Goal: Task Accomplishment & Management: Manage account settings

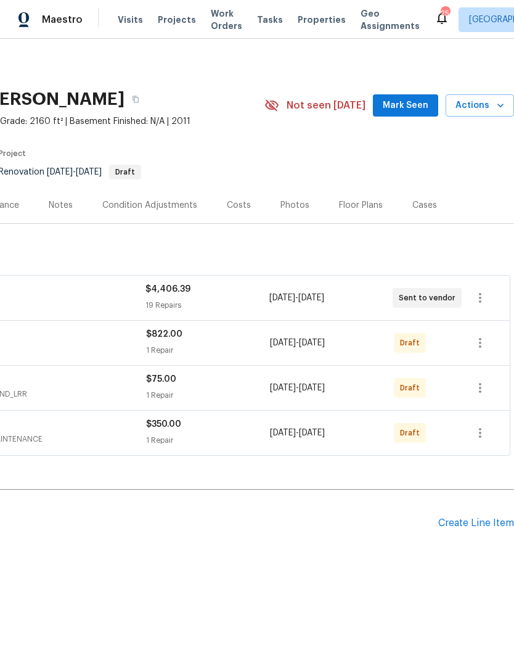
scroll to position [0, 183]
click at [484, 344] on icon "button" at bounding box center [480, 343] width 15 height 15
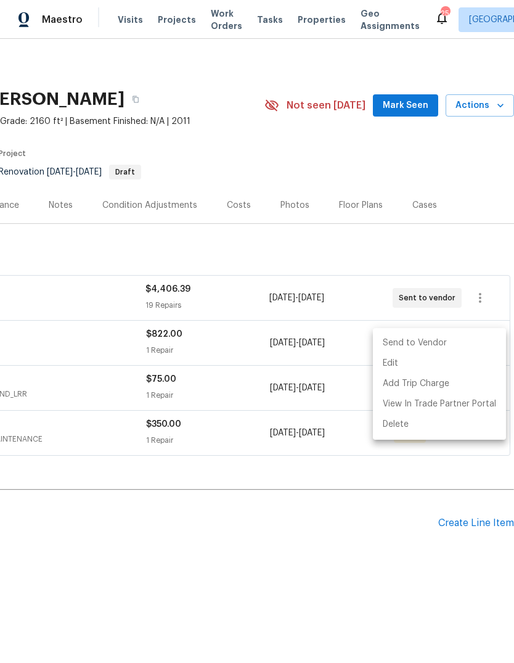
click at [416, 343] on li "Send to Vendor" at bounding box center [439, 343] width 133 height 20
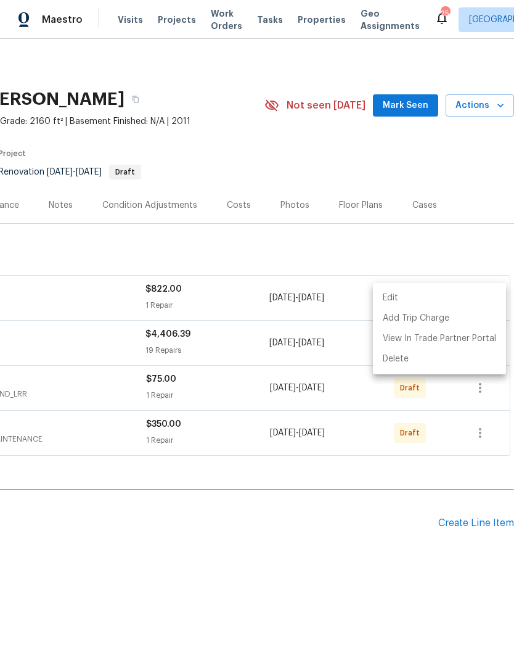
click at [371, 547] on div at bounding box center [257, 331] width 514 height 663
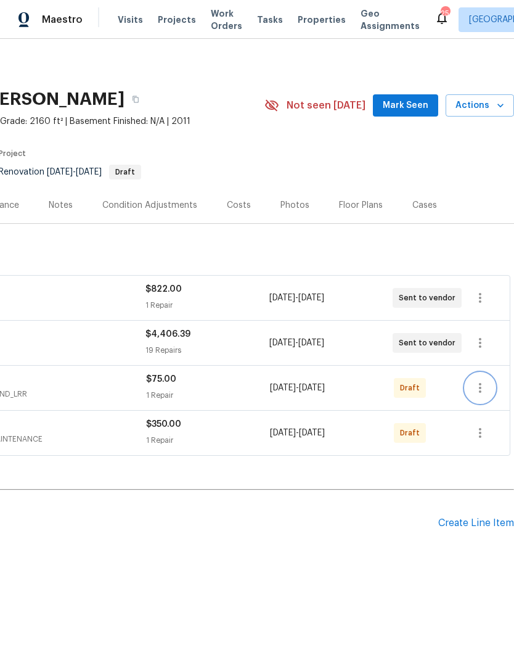
click at [482, 386] on icon "button" at bounding box center [480, 388] width 15 height 15
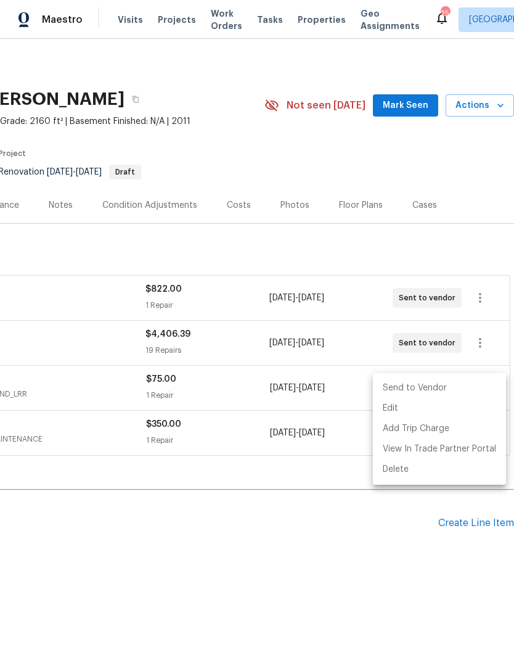
click at [428, 388] on li "Send to Vendor" at bounding box center [439, 388] width 133 height 20
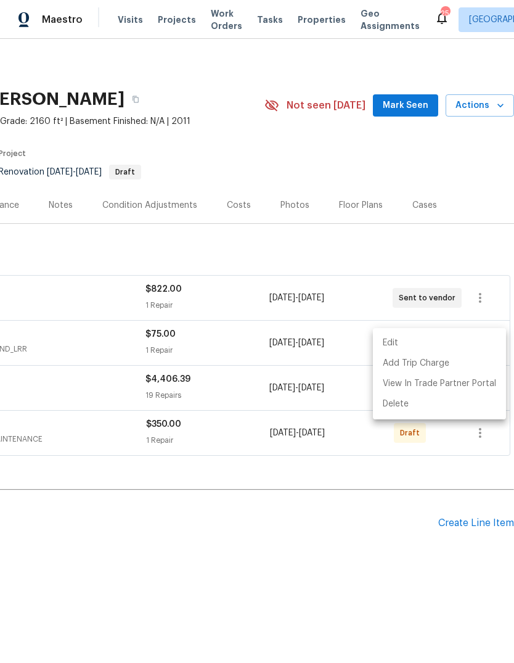
click at [363, 547] on div at bounding box center [257, 331] width 514 height 663
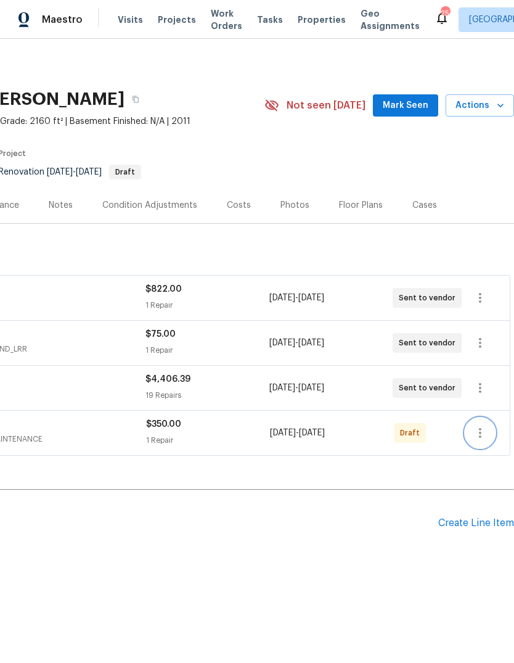
click at [488, 437] on icon "button" at bounding box center [480, 433] width 15 height 15
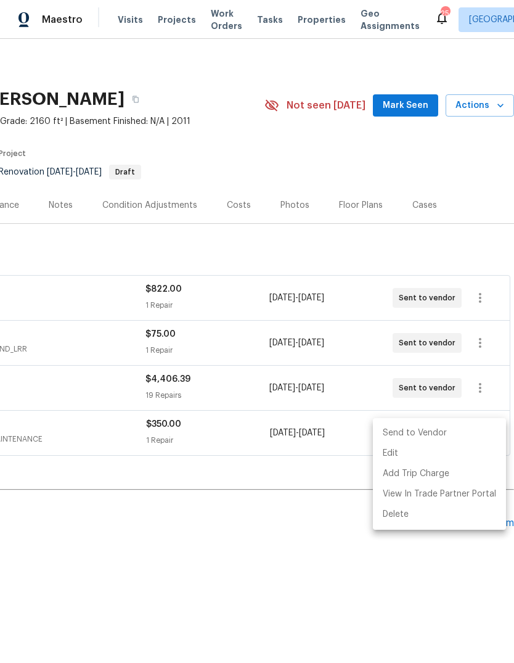
click at [429, 431] on li "Send to Vendor" at bounding box center [439, 433] width 133 height 20
click at [337, 558] on div at bounding box center [257, 331] width 514 height 663
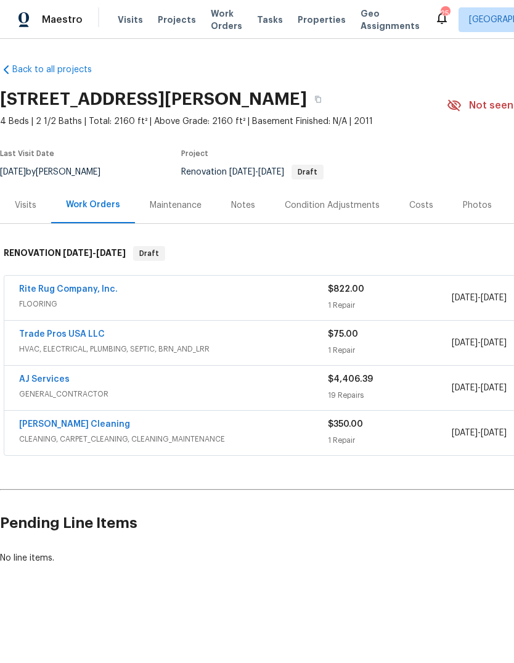
scroll to position [0, 0]
click at [418, 206] on div "Costs" at bounding box center [422, 205] width 24 height 12
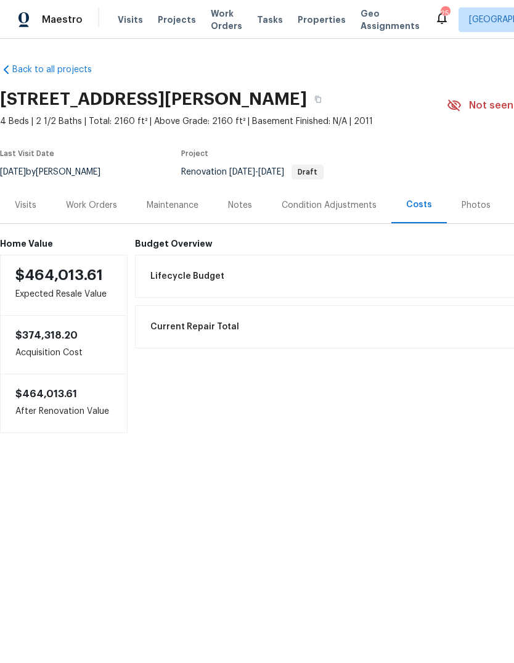
click at [91, 205] on div "Work Orders" at bounding box center [91, 205] width 51 height 12
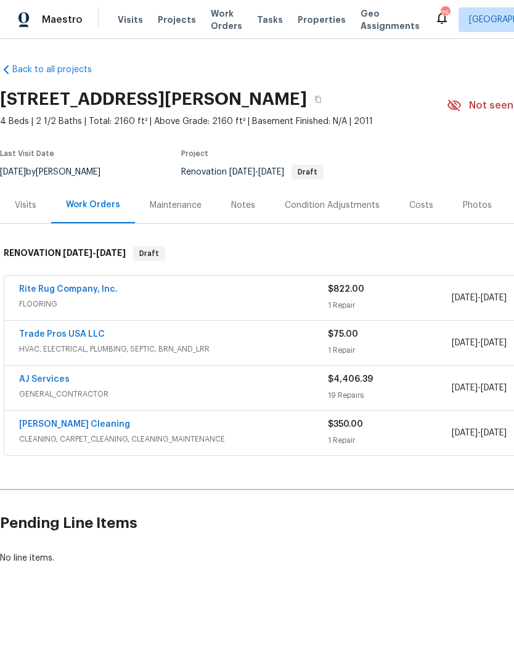
click at [38, 381] on link "AJ Services" at bounding box center [44, 379] width 51 height 9
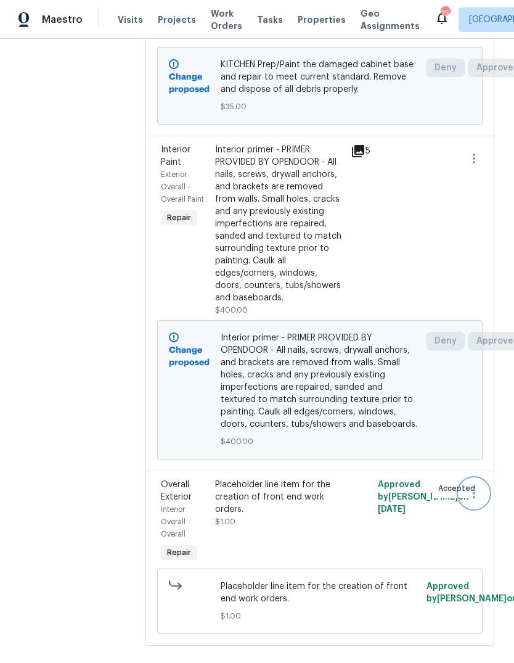
click at [479, 501] on icon "button" at bounding box center [474, 493] width 15 height 15
click at [485, 515] on li "Cancel" at bounding box center [479, 513] width 47 height 20
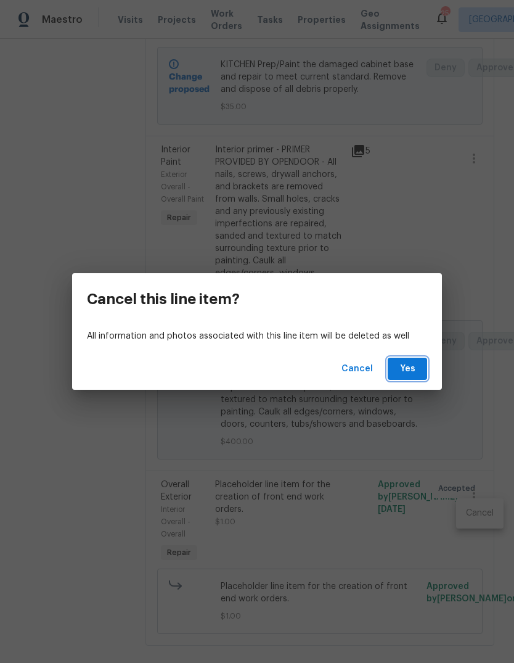
click at [414, 371] on span "Yes" at bounding box center [408, 368] width 20 height 15
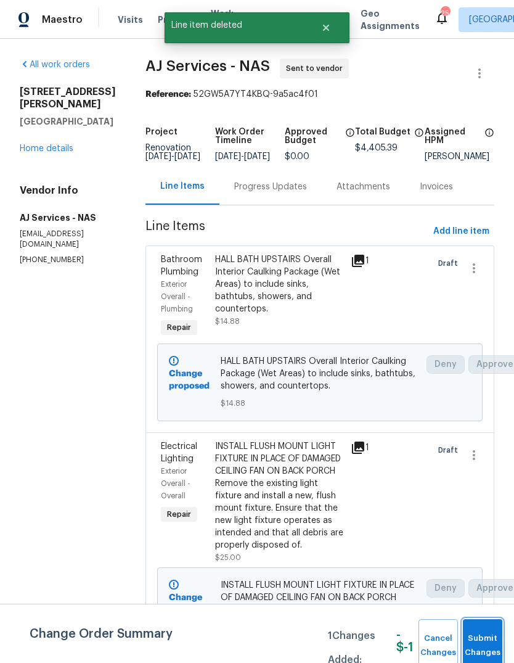
click at [492, 644] on span "Submit Changes" at bounding box center [482, 646] width 27 height 28
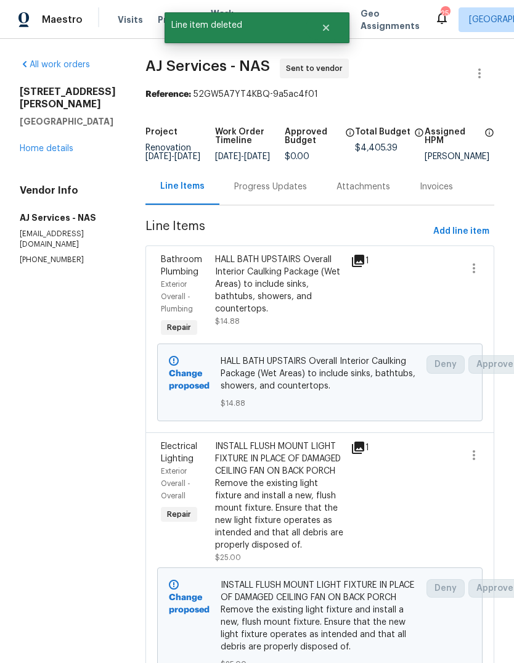
click at [68, 152] on link "Home details" at bounding box center [47, 148] width 54 height 9
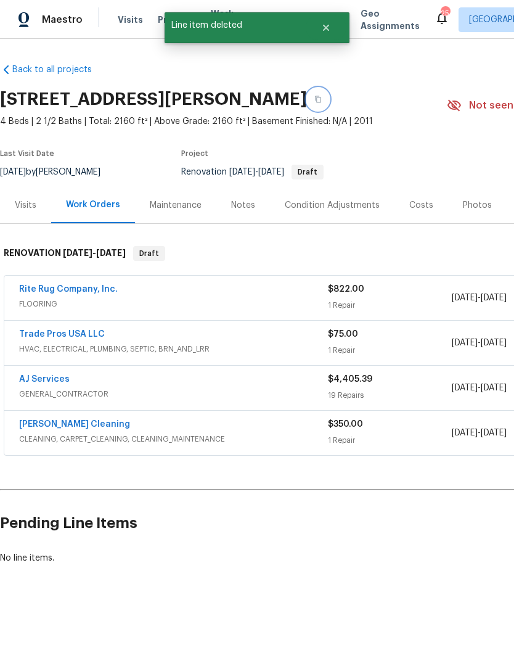
click at [329, 104] on button "button" at bounding box center [318, 99] width 22 height 22
click at [329, 99] on button "button" at bounding box center [318, 99] width 22 height 22
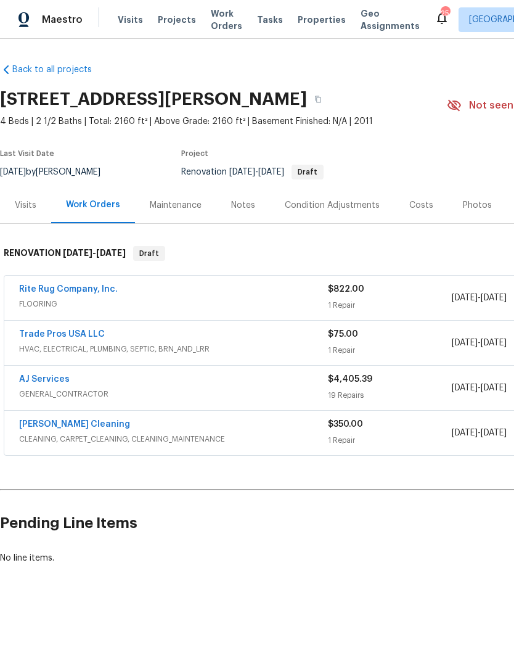
click at [52, 382] on link "AJ Services" at bounding box center [44, 379] width 51 height 9
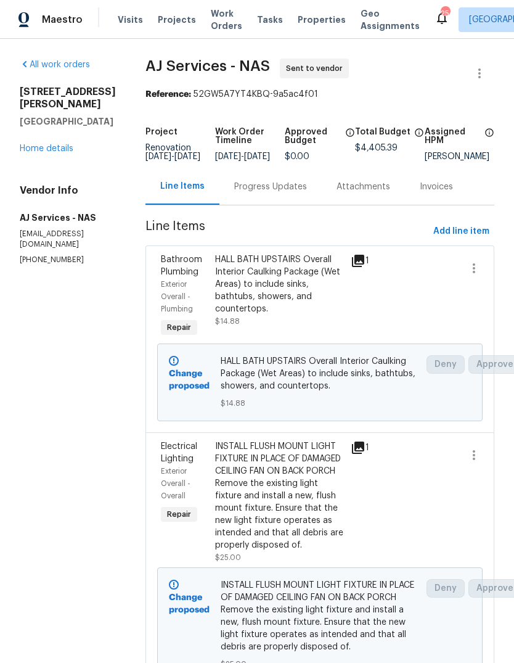
click at [283, 193] on div "Progress Updates" at bounding box center [270, 187] width 73 height 12
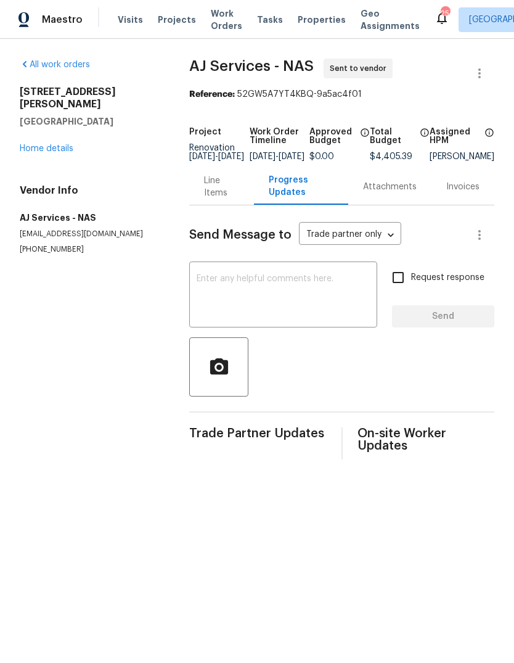
click at [297, 296] on textarea at bounding box center [283, 295] width 173 height 43
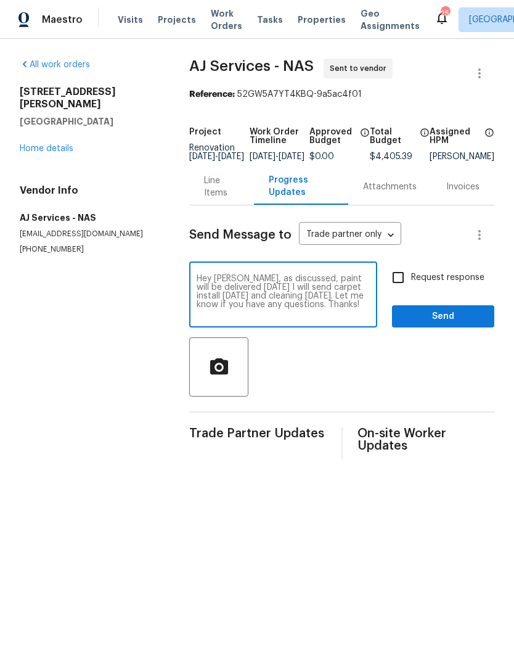
type textarea "Hey [PERSON_NAME], as discussed, paint will be delivered [DATE] I will send car…"
click at [462, 275] on label "Request response" at bounding box center [435, 278] width 99 height 26
click at [411, 275] on input "Request response" at bounding box center [399, 278] width 26 height 26
checkbox input "true"
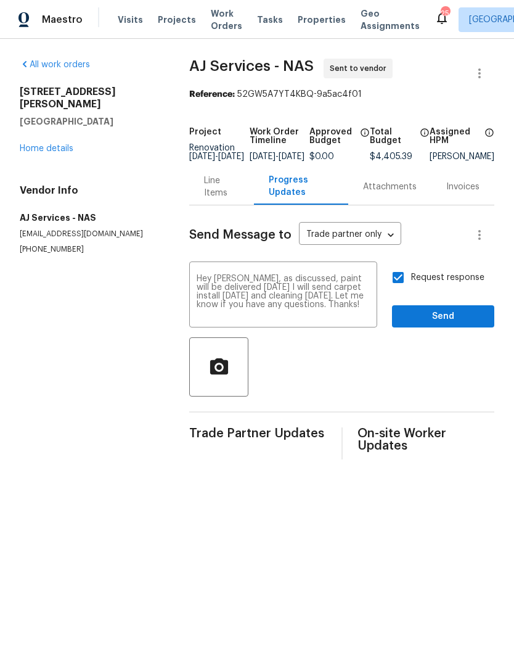
click at [460, 273] on div "Send Message to Trade partner only Trade partner only ​ Hey [PERSON_NAME], as d…" at bounding box center [341, 332] width 305 height 254
click at [461, 321] on span "Send" at bounding box center [443, 316] width 83 height 15
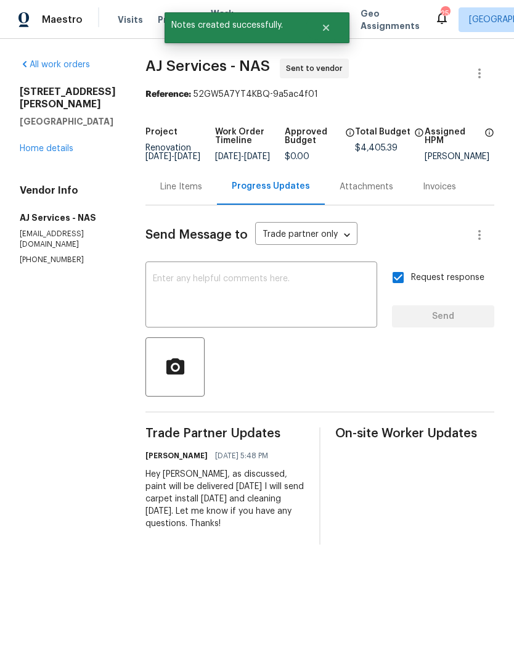
click at [60, 152] on link "Home details" at bounding box center [47, 148] width 54 height 9
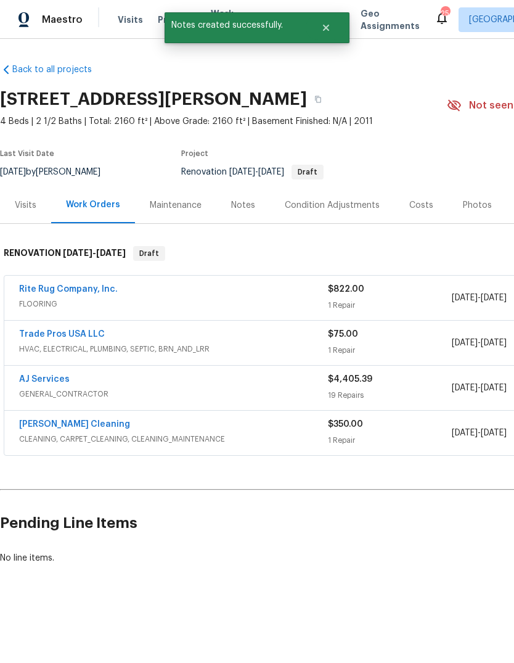
click at [83, 337] on link "Trade Pros USA LLC" at bounding box center [62, 334] width 86 height 9
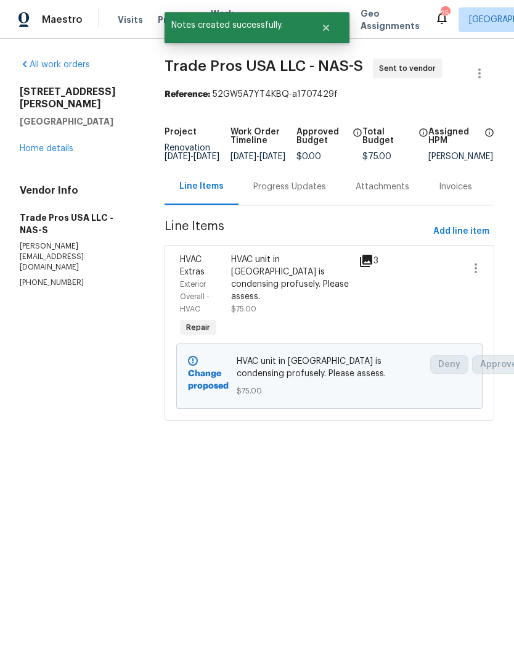
click at [300, 189] on div "Progress Updates" at bounding box center [290, 186] width 102 height 36
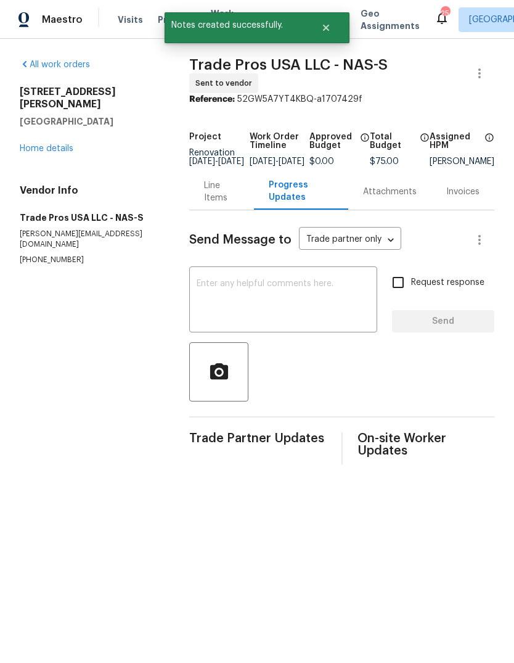
click at [335, 309] on textarea at bounding box center [283, 300] width 173 height 43
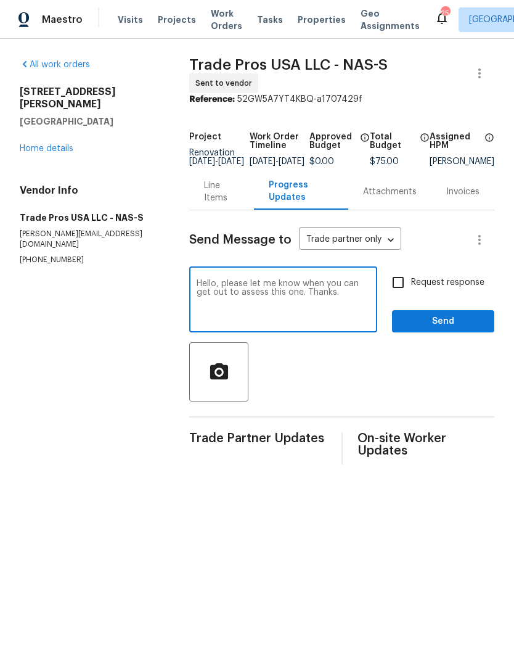
type textarea "Hello, please let me know when you can get out to assess this one. Thanks."
click at [459, 289] on span "Request response" at bounding box center [447, 282] width 73 height 13
click at [411, 289] on input "Request response" at bounding box center [399, 283] width 26 height 26
checkbox input "true"
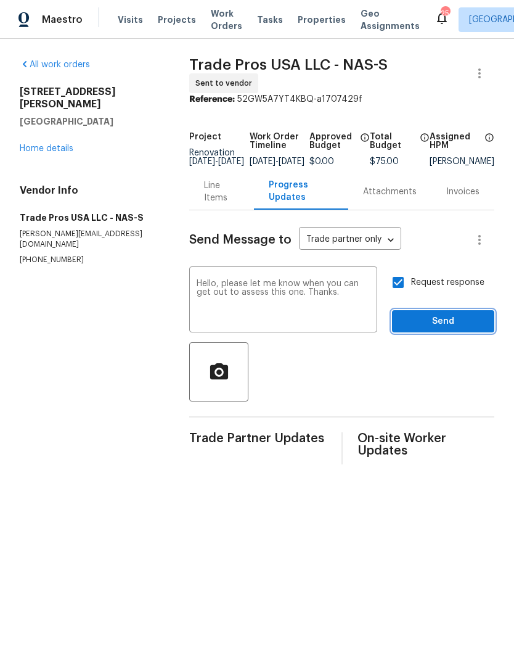
click at [448, 326] on span "Send" at bounding box center [443, 321] width 83 height 15
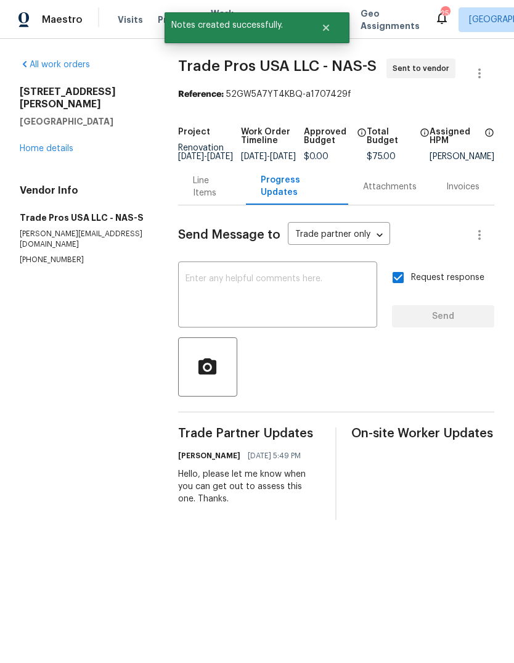
click at [34, 144] on link "Home details" at bounding box center [47, 148] width 54 height 9
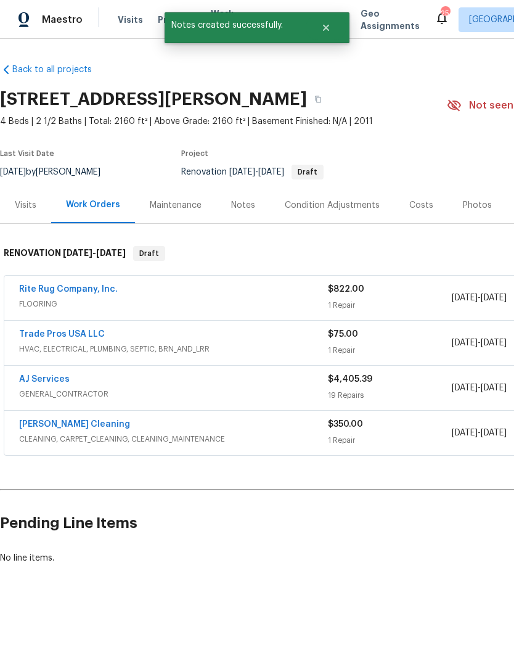
click at [30, 421] on link "[PERSON_NAME] Cleaning" at bounding box center [74, 424] width 111 height 9
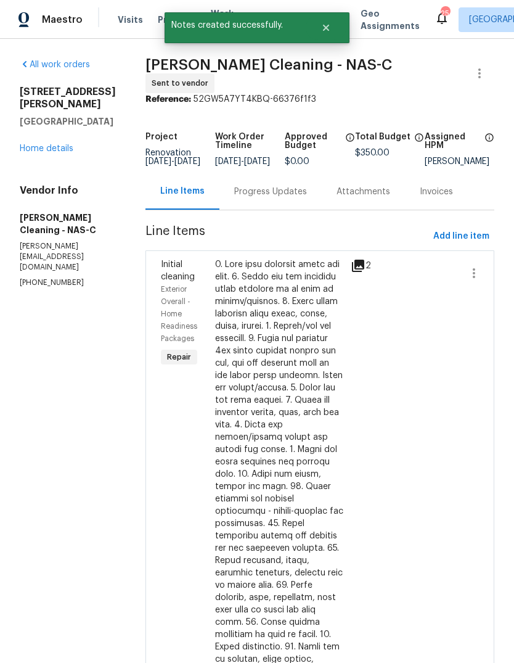
click at [303, 191] on div "Progress Updates" at bounding box center [270, 192] width 73 height 12
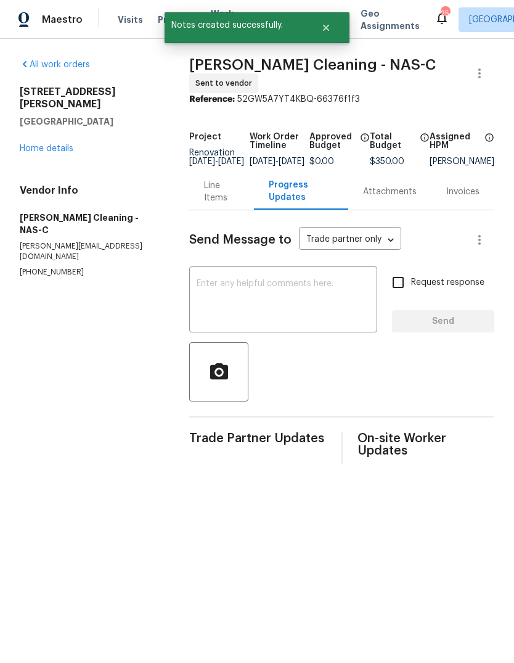
click at [313, 300] on textarea at bounding box center [283, 300] width 173 height 43
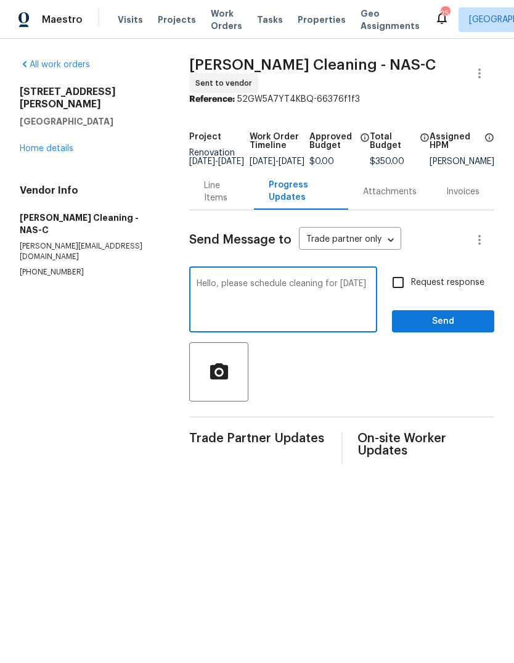
click at [366, 291] on textarea "Hello, please schedule cleaning for [DATE]" at bounding box center [283, 300] width 173 height 43
type textarea "Hello, please schedule cleaning for [DATE]. Thanks."
click at [432, 289] on span "Request response" at bounding box center [447, 282] width 73 height 13
click at [411, 289] on input "Request response" at bounding box center [399, 283] width 26 height 26
checkbox input "true"
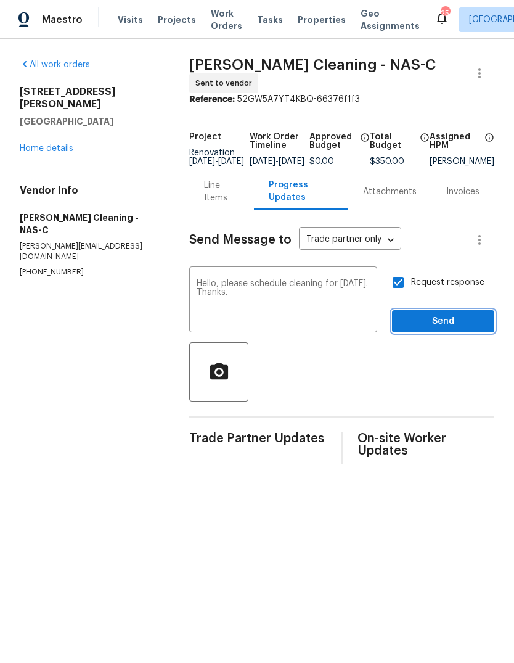
click at [453, 321] on span "Send" at bounding box center [443, 321] width 83 height 15
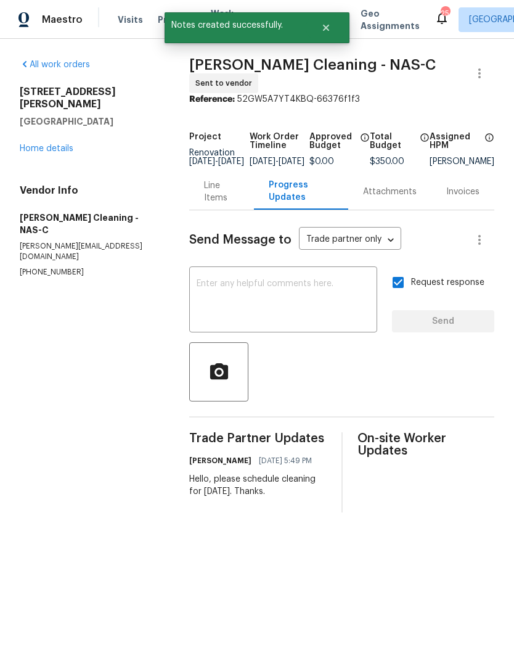
click at [33, 144] on link "Home details" at bounding box center [47, 148] width 54 height 9
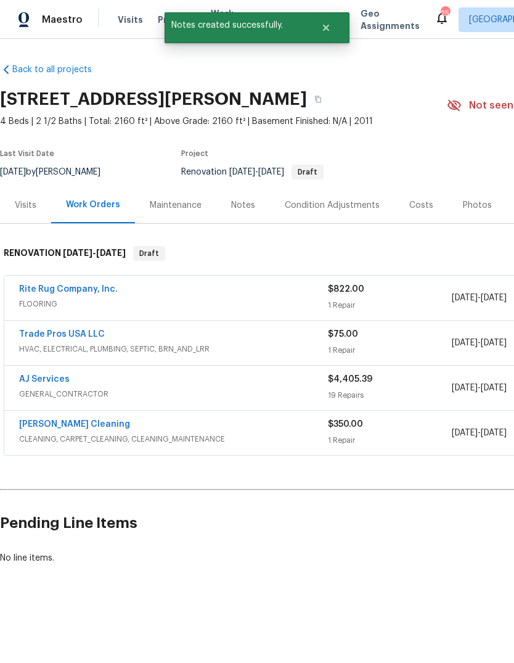
click at [39, 292] on link "Rite Rug Company, Inc." at bounding box center [68, 289] width 99 height 9
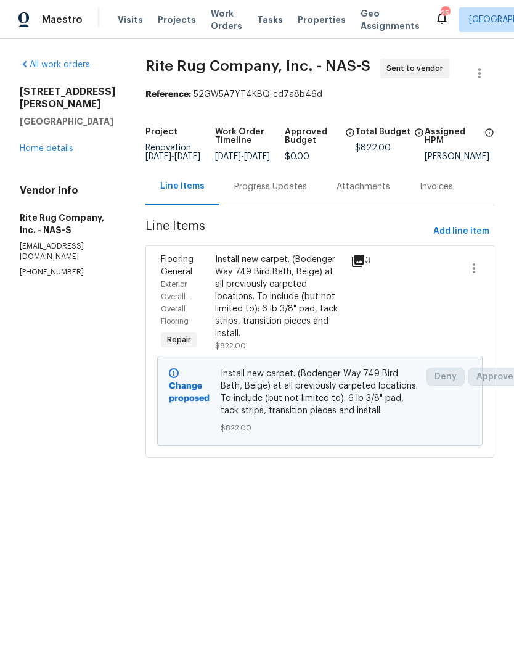
click at [307, 193] on div "Progress Updates" at bounding box center [270, 187] width 73 height 12
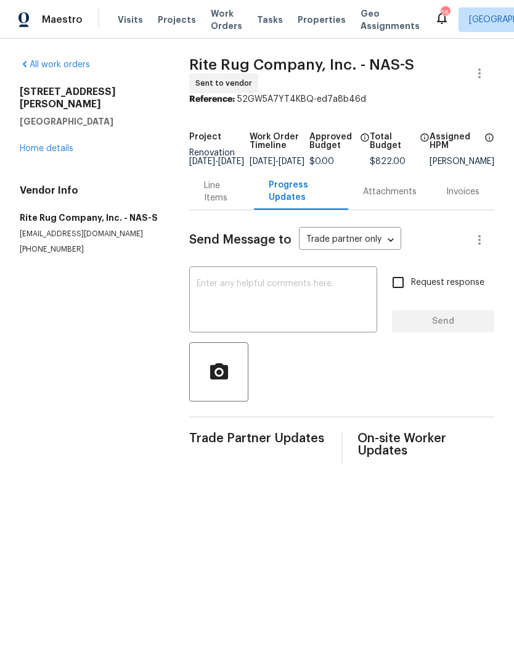
click at [331, 305] on textarea at bounding box center [283, 300] width 173 height 43
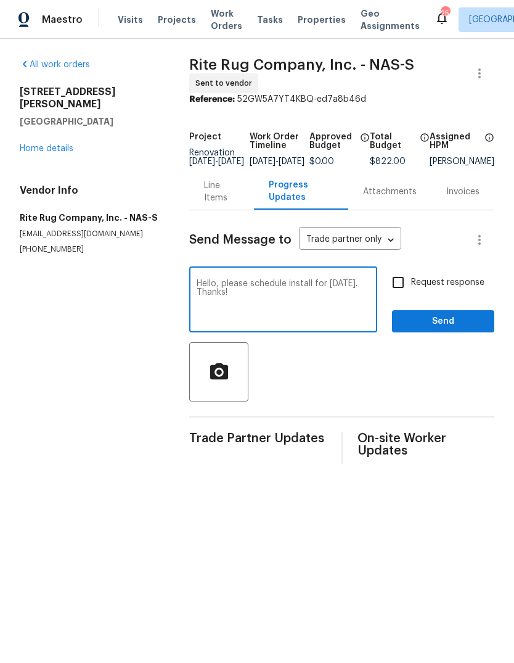
type textarea "Hello, please schedule install for [DATE]. Thanks!"
click at [461, 289] on span "Request response" at bounding box center [447, 282] width 73 height 13
click at [411, 290] on input "Request response" at bounding box center [399, 283] width 26 height 26
checkbox input "true"
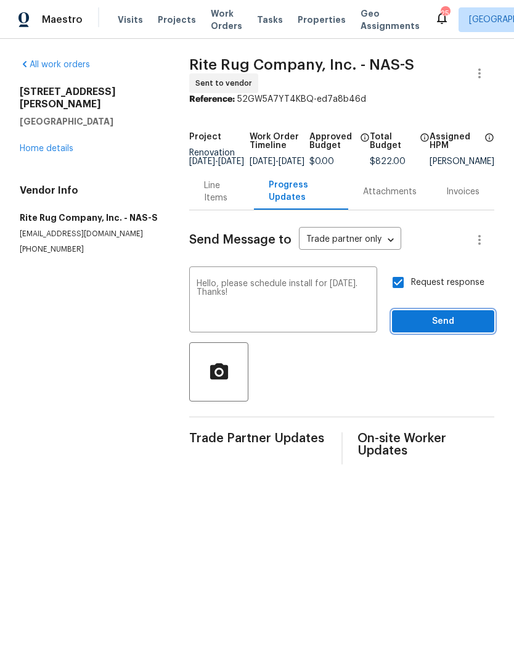
click at [460, 327] on span "Send" at bounding box center [443, 321] width 83 height 15
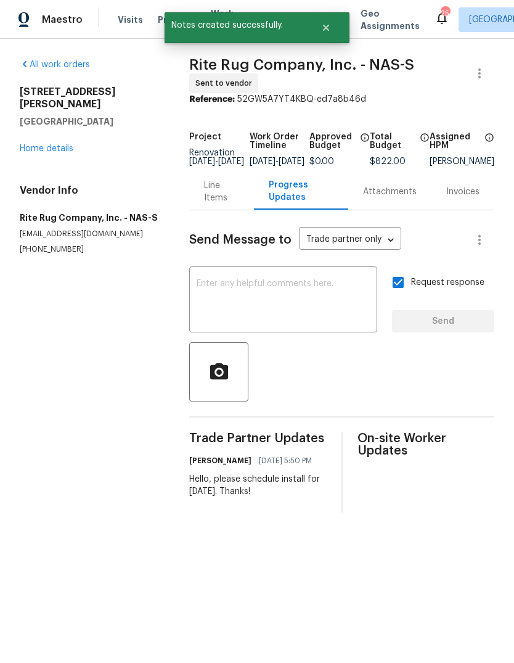
click at [29, 144] on link "Home details" at bounding box center [47, 148] width 54 height 9
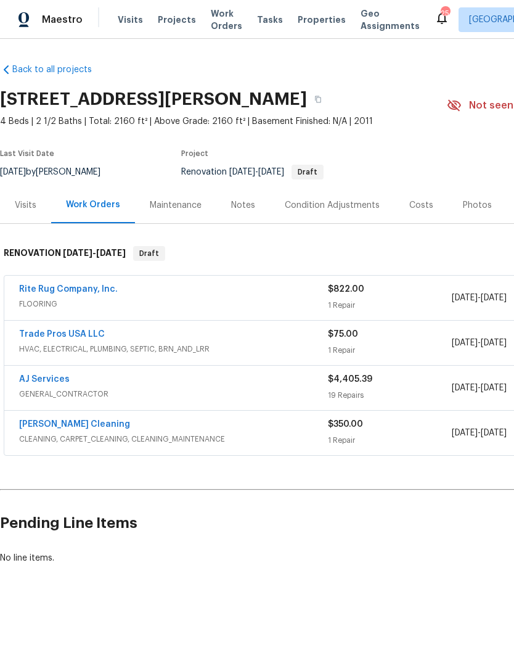
click at [237, 210] on div "Notes" at bounding box center [243, 205] width 24 height 12
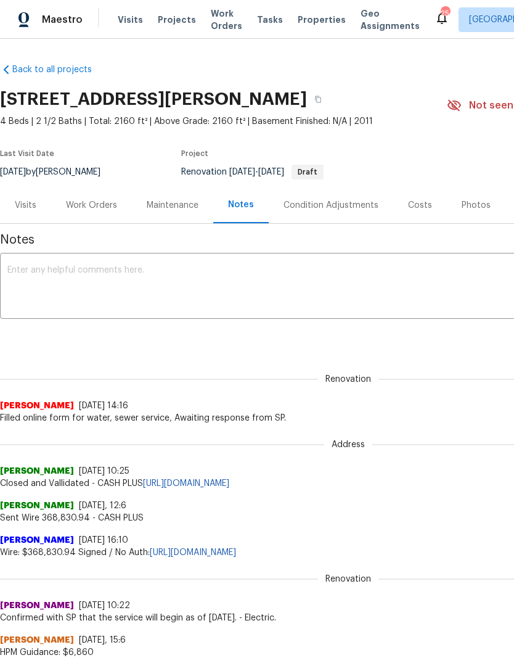
click at [67, 273] on textarea at bounding box center [348, 287] width 682 height 43
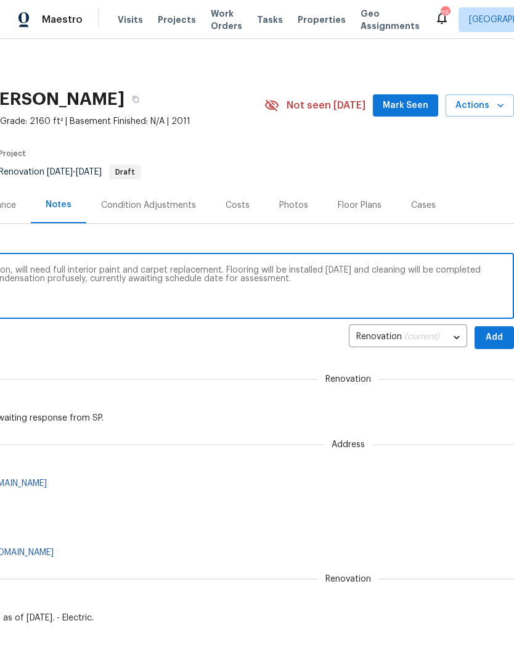
scroll to position [0, 183]
type textarea "Day one walk - this home is in good condition, will need full interior paint an…"
click at [492, 334] on span "Add" at bounding box center [495, 337] width 20 height 15
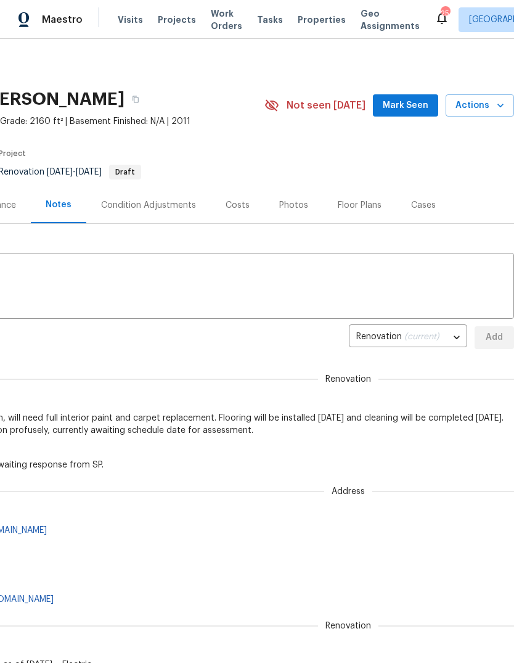
click at [421, 105] on span "Mark Seen" at bounding box center [406, 105] width 46 height 15
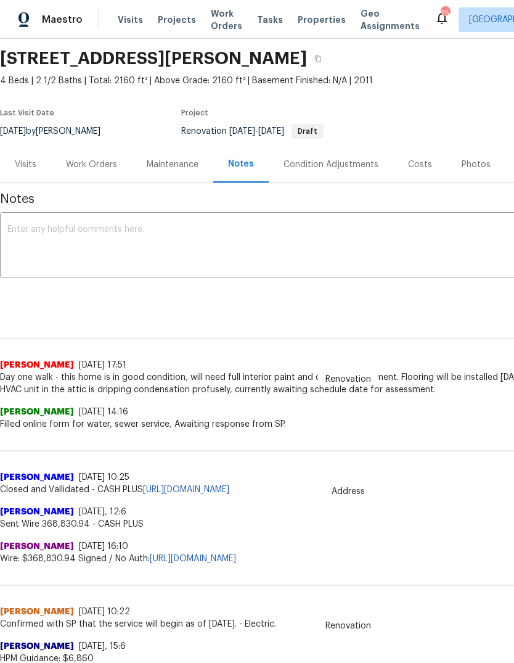
scroll to position [42, 0]
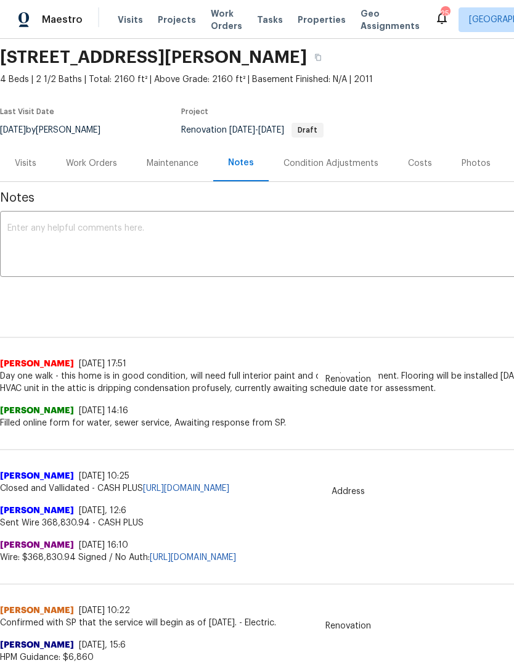
click at [104, 160] on div "Work Orders" at bounding box center [91, 163] width 51 height 12
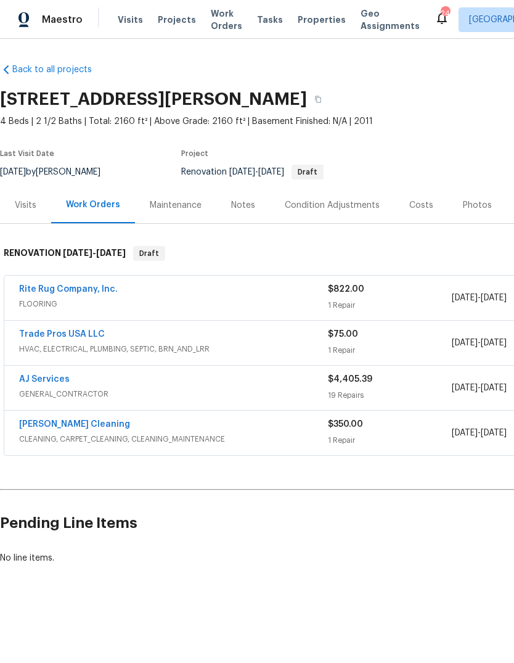
click at [168, 17] on span "Projects" at bounding box center [177, 20] width 38 height 12
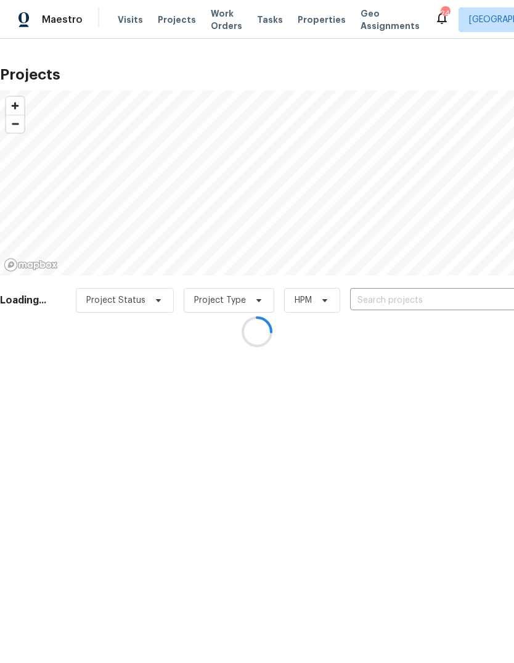
click at [380, 302] on div at bounding box center [257, 331] width 514 height 663
click at [379, 302] on div at bounding box center [257, 331] width 514 height 663
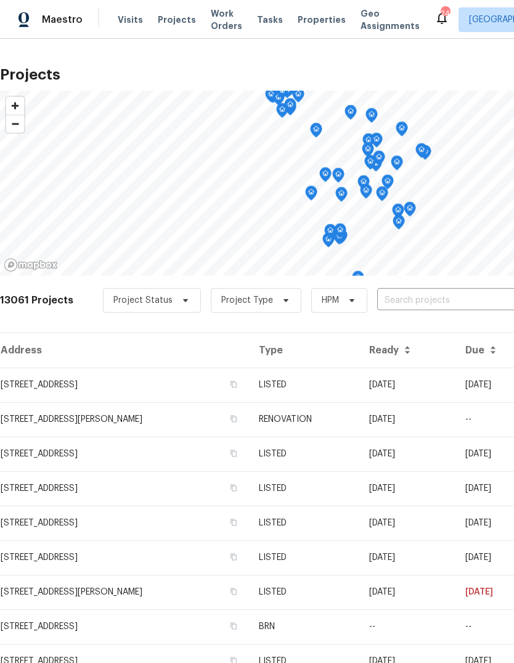
click at [403, 300] on input "text" at bounding box center [447, 300] width 141 height 19
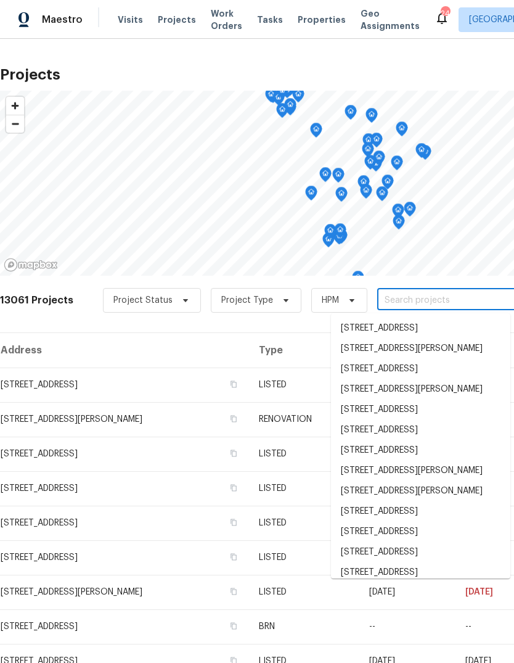
click at [398, 297] on input "text" at bounding box center [447, 300] width 141 height 19
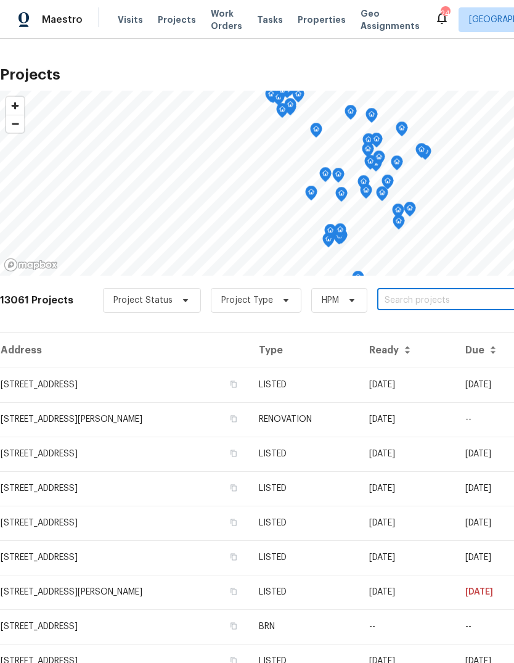
paste input "[STREET_ADDRESS]"
type input "[STREET_ADDRESS]"
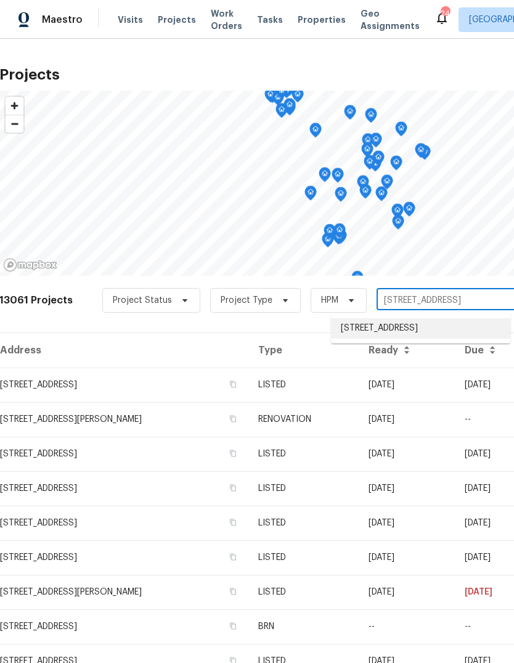
click at [423, 332] on li "[STREET_ADDRESS]" at bounding box center [420, 328] width 179 height 20
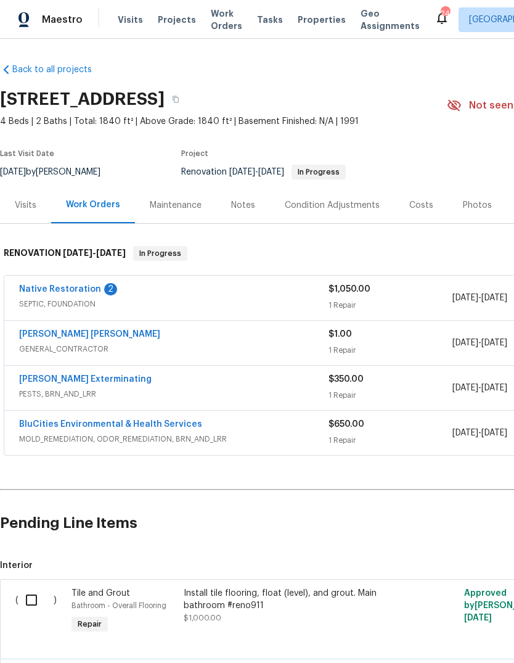
click at [72, 291] on link "Native Restoration" at bounding box center [60, 289] width 82 height 9
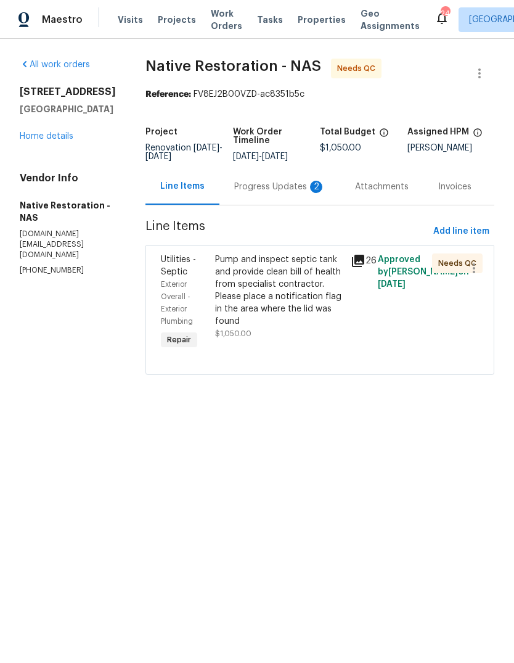
click at [273, 193] on div "Progress Updates 2" at bounding box center [279, 187] width 91 height 12
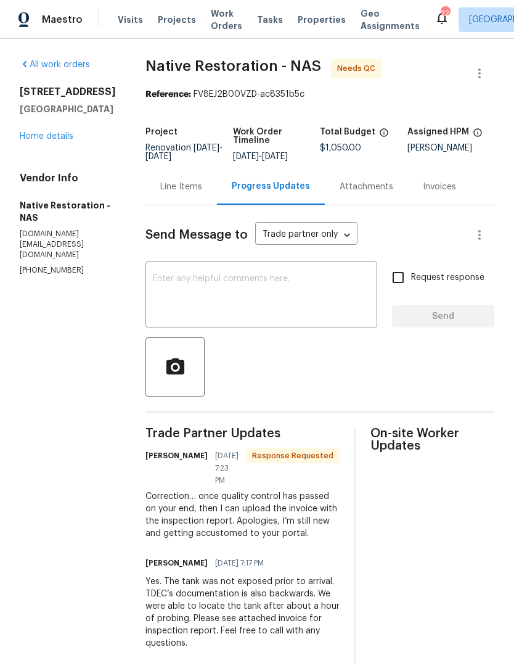
click at [201, 181] on div "Line Items" at bounding box center [181, 187] width 42 height 12
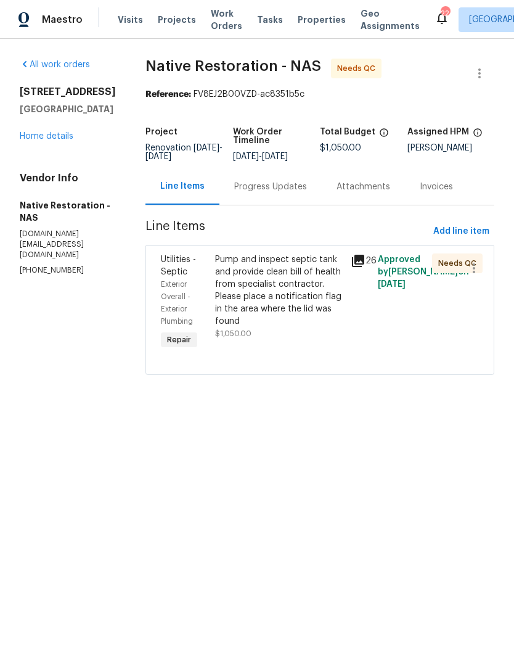
click at [303, 183] on div "Progress Updates" at bounding box center [271, 186] width 102 height 36
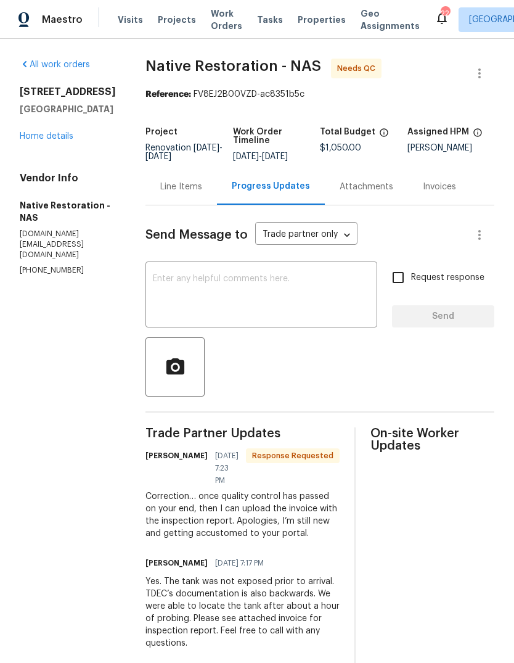
click at [338, 284] on textarea at bounding box center [261, 295] width 217 height 43
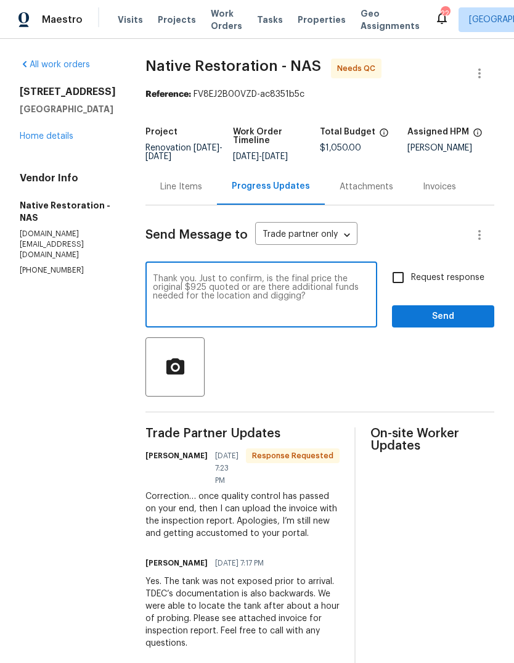
type textarea "Thank you. Just to confirm, is the final price the original $925 quoted or are …"
click at [456, 284] on span "Request response" at bounding box center [447, 277] width 73 height 13
click at [411, 291] on input "Request response" at bounding box center [399, 278] width 26 height 26
checkbox input "true"
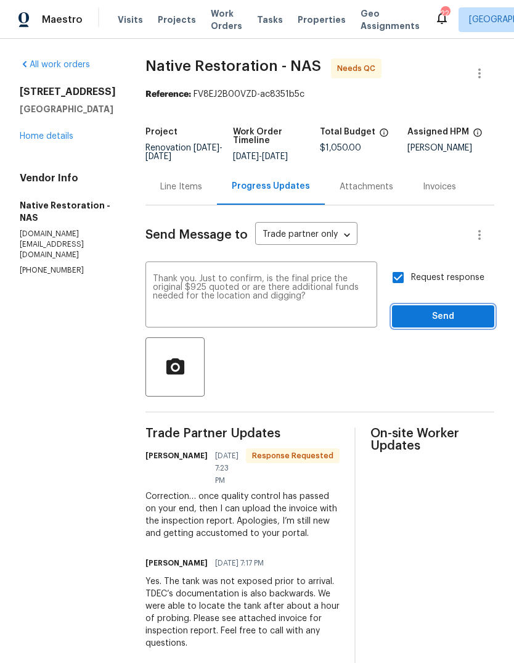
click at [478, 323] on span "Send" at bounding box center [443, 316] width 83 height 15
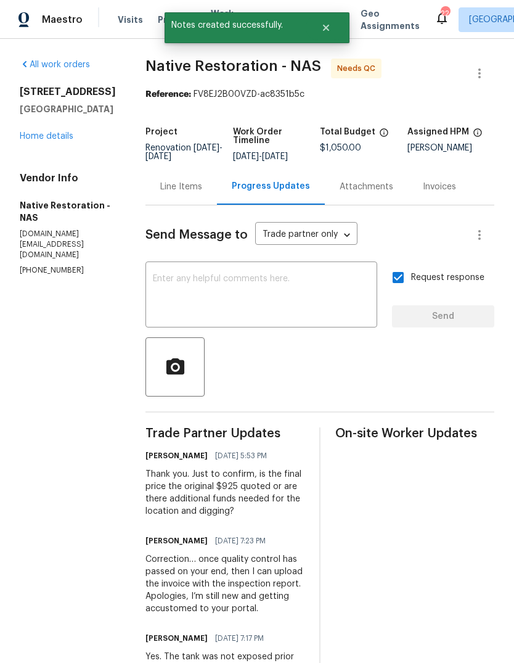
click at [202, 193] on div "Line Items" at bounding box center [181, 187] width 42 height 12
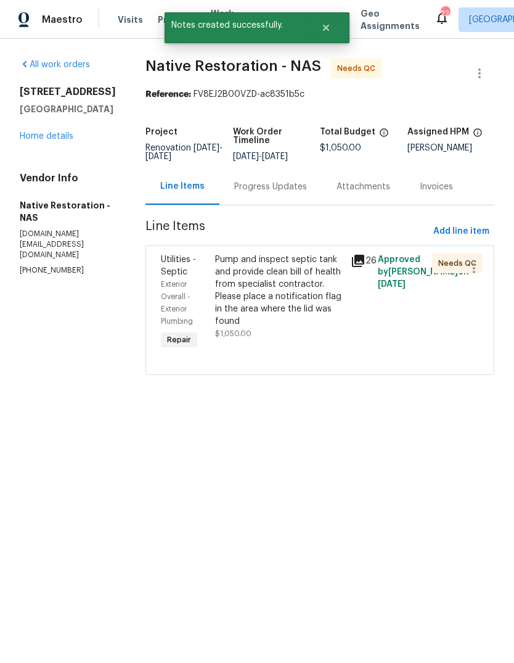
click at [65, 132] on link "Home details" at bounding box center [47, 136] width 54 height 9
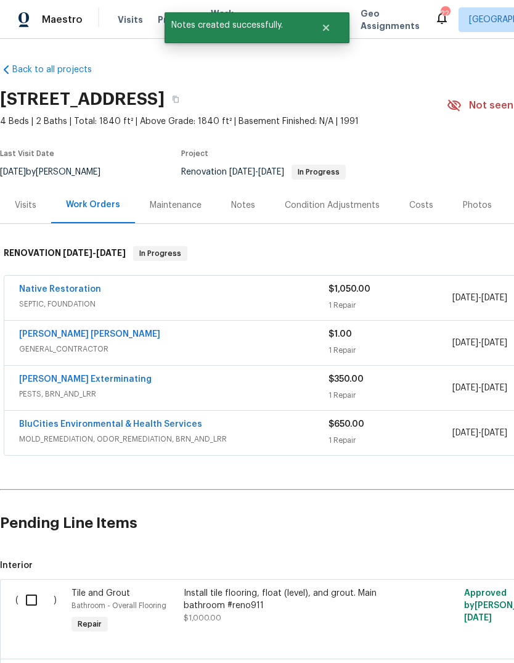
click at [267, 292] on div "Native Restoration" at bounding box center [174, 290] width 310 height 15
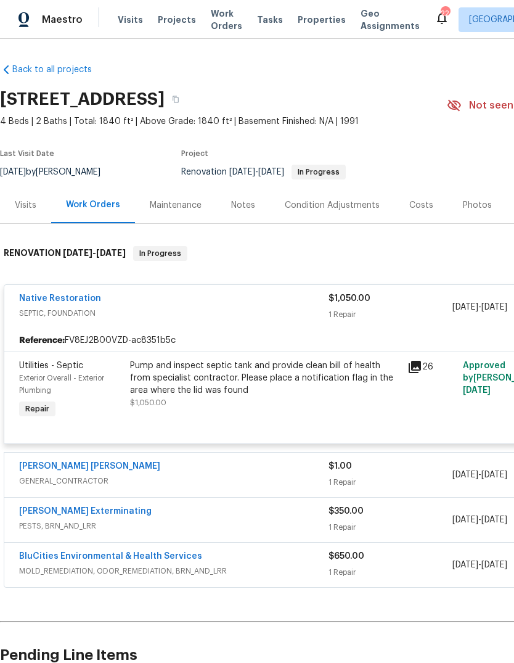
click at [421, 365] on icon at bounding box center [415, 367] width 12 height 12
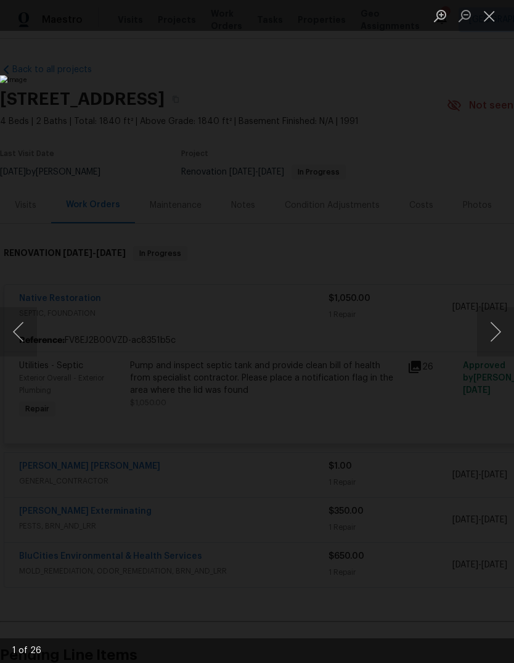
click at [498, 22] on button "Close lightbox" at bounding box center [489, 16] width 25 height 22
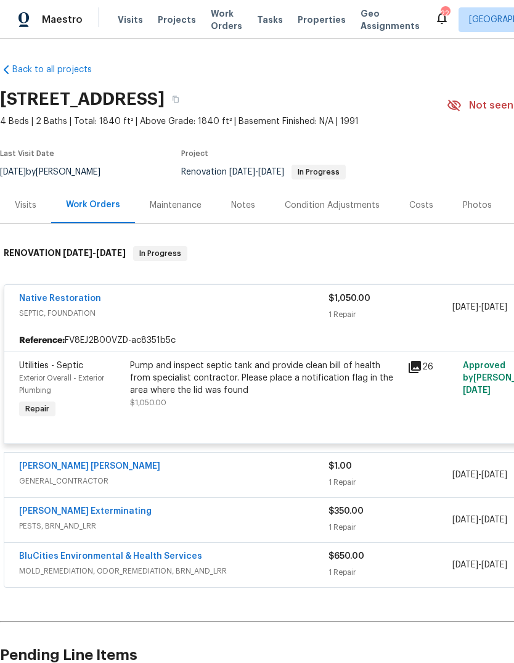
click at [74, 300] on link "Native Restoration" at bounding box center [60, 298] width 82 height 9
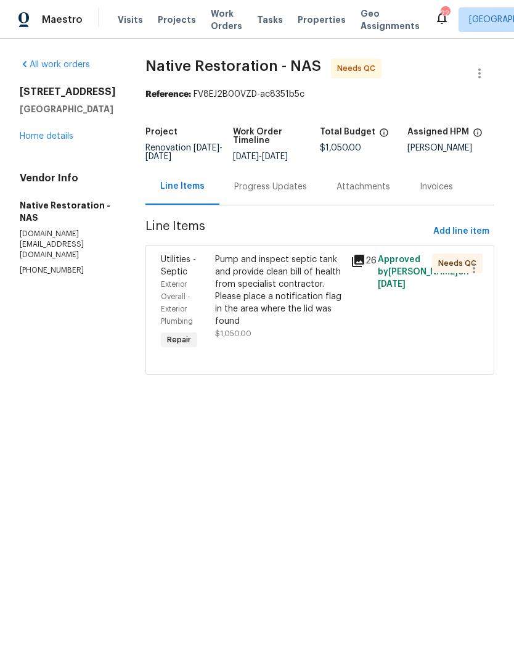
click at [365, 267] on icon at bounding box center [358, 261] width 12 height 12
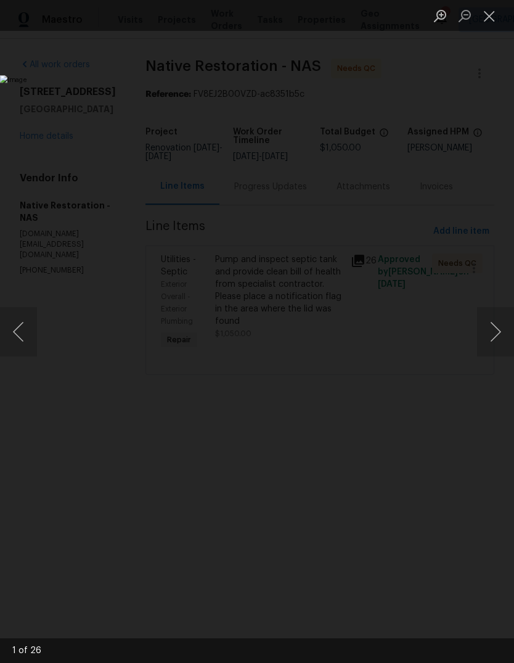
click at [495, 20] on button "Close lightbox" at bounding box center [489, 16] width 25 height 22
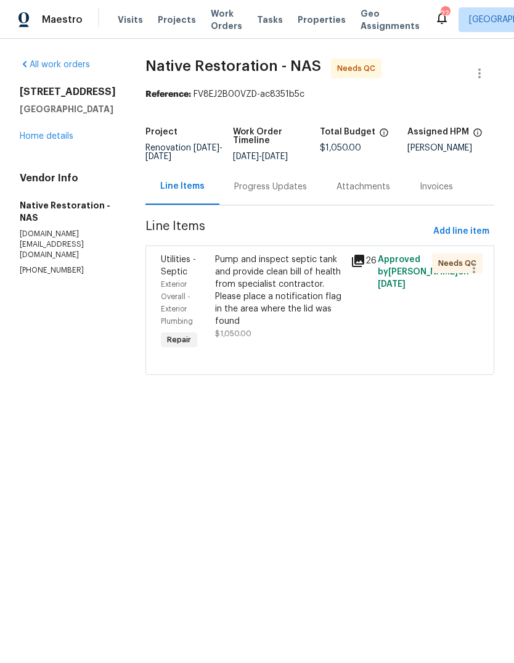
click at [298, 303] on div "Pump and inspect septic tank and provide clean bill of health from specialist c…" at bounding box center [279, 291] width 128 height 74
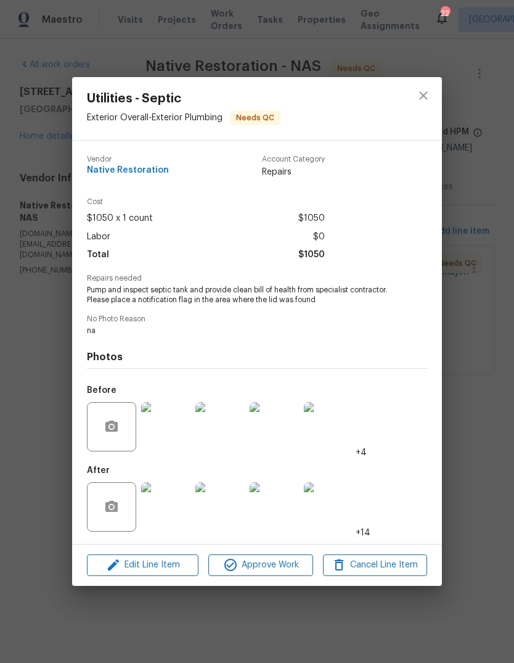
click at [332, 516] on img at bounding box center [328, 506] width 49 height 49
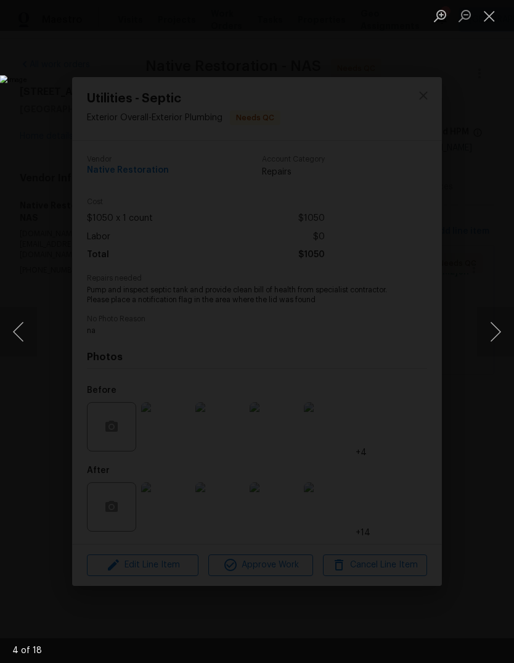
click at [499, 337] on button "Next image" at bounding box center [495, 331] width 37 height 49
click at [501, 347] on button "Next image" at bounding box center [495, 331] width 37 height 49
click at [500, 349] on button "Next image" at bounding box center [495, 331] width 37 height 49
click at [501, 346] on button "Next image" at bounding box center [495, 331] width 37 height 49
click at [501, 349] on button "Next image" at bounding box center [495, 331] width 37 height 49
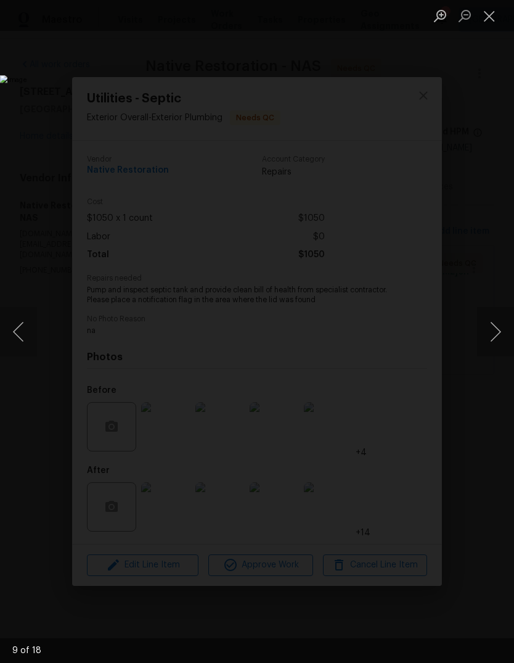
click at [497, 350] on button "Next image" at bounding box center [495, 331] width 37 height 49
click at [398, 360] on img "Lightbox" at bounding box center [199, 331] width 398 height 513
click at [495, 337] on button "Next image" at bounding box center [495, 331] width 37 height 49
click at [500, 330] on button "Next image" at bounding box center [495, 331] width 37 height 49
click at [496, 328] on button "Next image" at bounding box center [495, 331] width 37 height 49
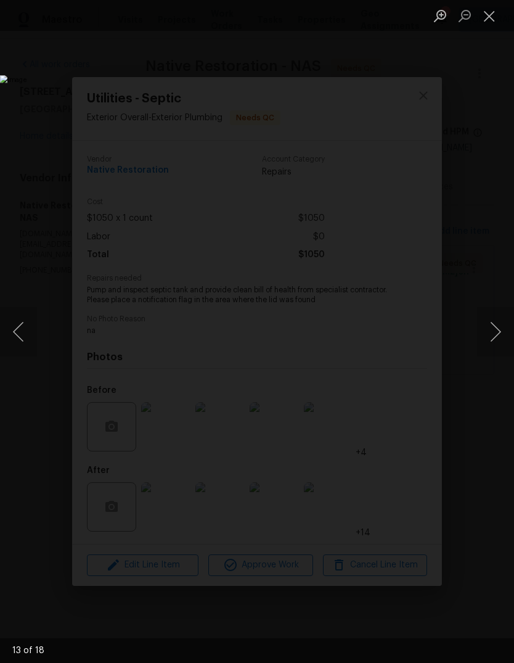
click at [497, 333] on button "Next image" at bounding box center [495, 331] width 37 height 49
click at [498, 329] on button "Next image" at bounding box center [495, 331] width 37 height 49
click at [501, 329] on button "Next image" at bounding box center [495, 331] width 37 height 49
click at [489, 13] on button "Close lightbox" at bounding box center [489, 16] width 25 height 22
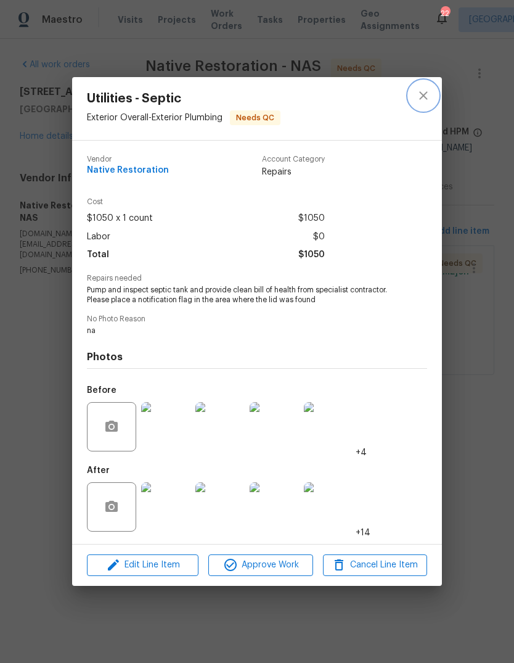
click at [426, 96] on icon "close" at bounding box center [423, 96] width 8 height 8
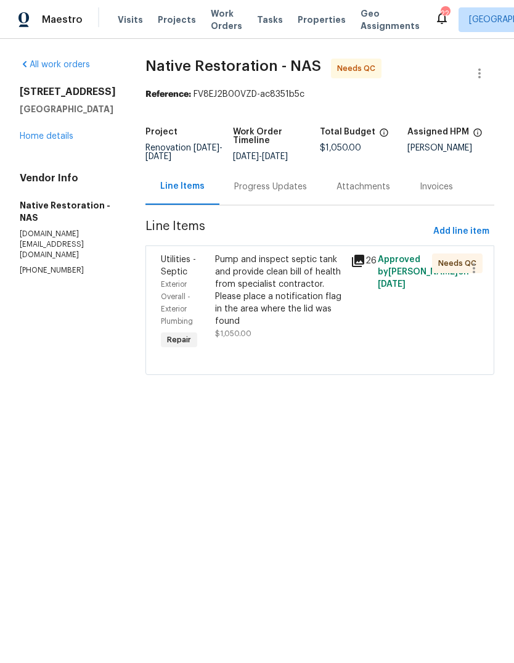
click at [33, 132] on link "Home details" at bounding box center [47, 136] width 54 height 9
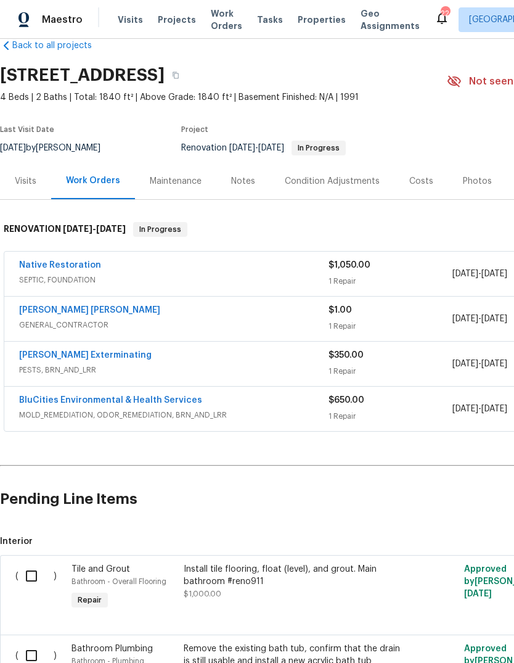
scroll to position [22, 0]
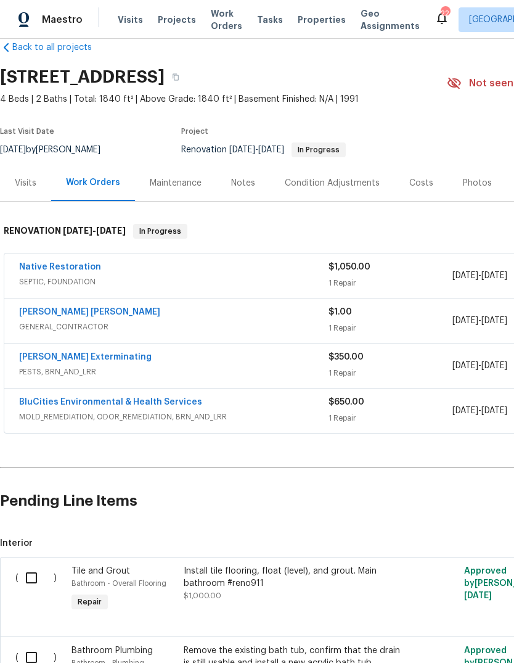
click at [246, 183] on div "Notes" at bounding box center [243, 183] width 24 height 12
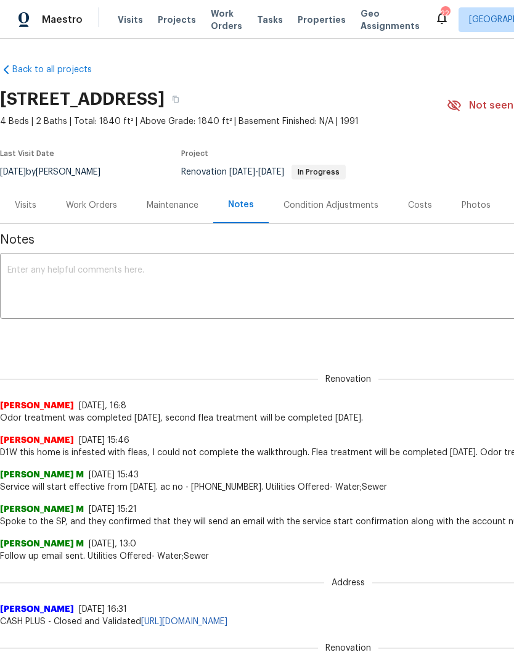
click at [98, 202] on div "Work Orders" at bounding box center [91, 205] width 51 height 12
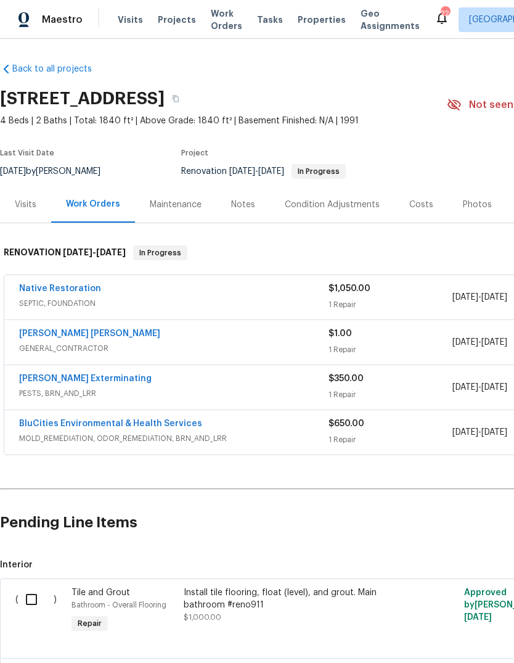
scroll to position [1, 0]
click at [179, 99] on icon "button" at bounding box center [175, 98] width 7 height 7
click at [170, 25] on span "Projects" at bounding box center [177, 20] width 38 height 12
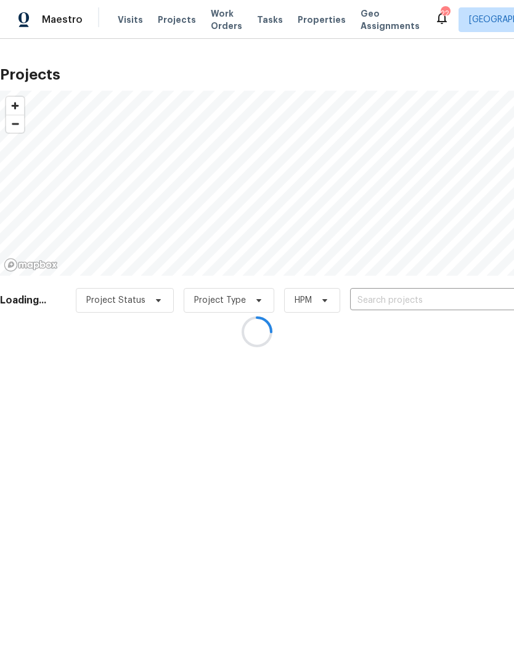
click at [398, 301] on div at bounding box center [257, 331] width 514 height 663
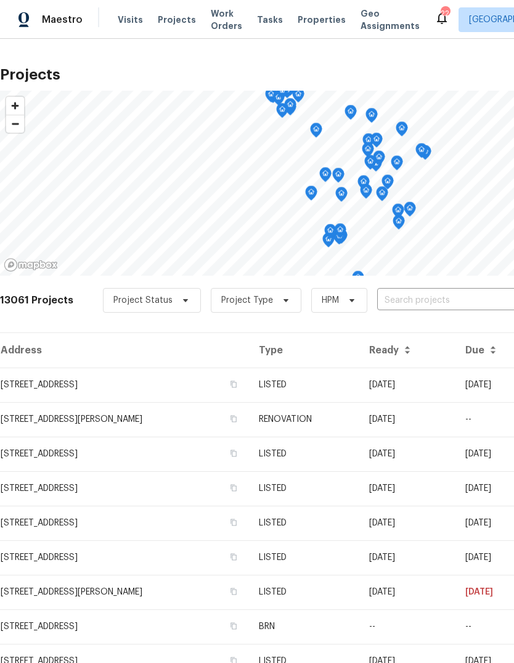
click at [412, 300] on input "text" at bounding box center [447, 300] width 141 height 19
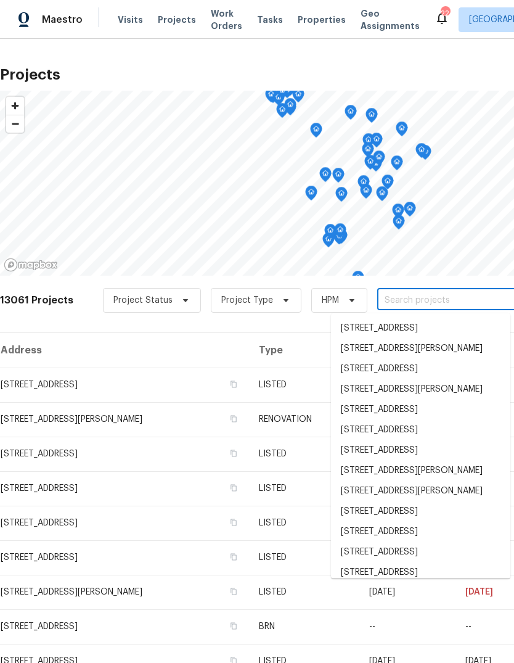
click at [398, 300] on input "text" at bounding box center [447, 300] width 141 height 19
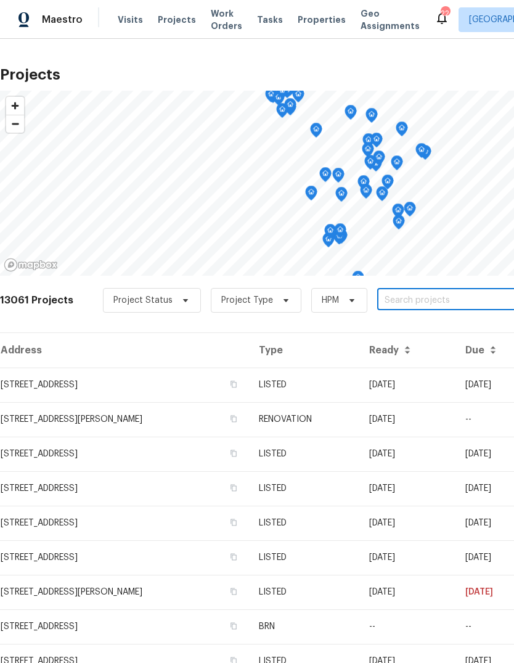
paste input "[STREET_ADDRESS]"
type input "[STREET_ADDRESS]"
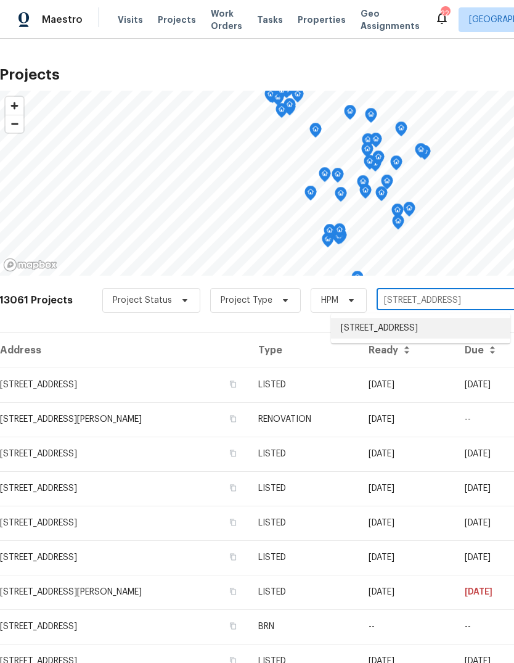
click at [424, 331] on li "[STREET_ADDRESS]" at bounding box center [420, 328] width 179 height 20
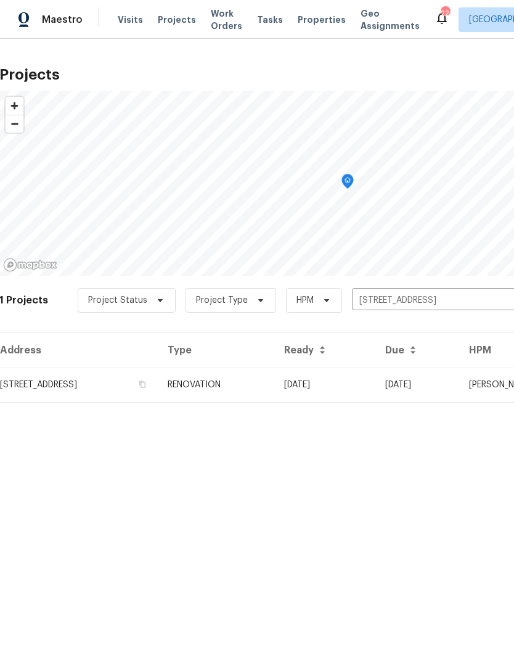
click at [46, 386] on td "[STREET_ADDRESS]" at bounding box center [78, 385] width 159 height 35
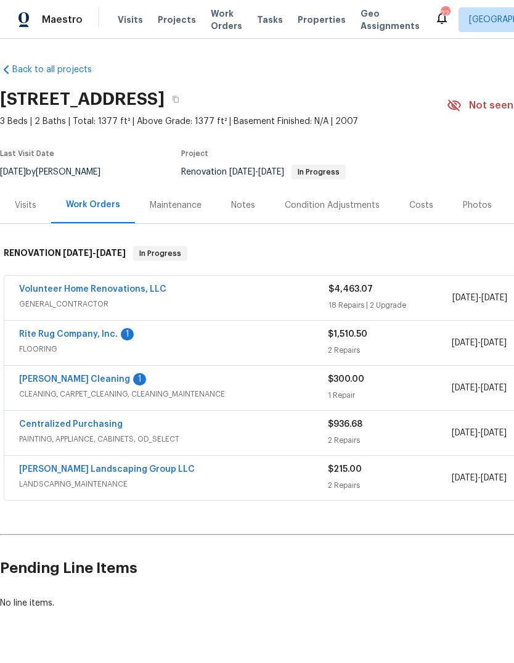
click at [38, 337] on link "Rite Rug Company, Inc." at bounding box center [68, 334] width 99 height 9
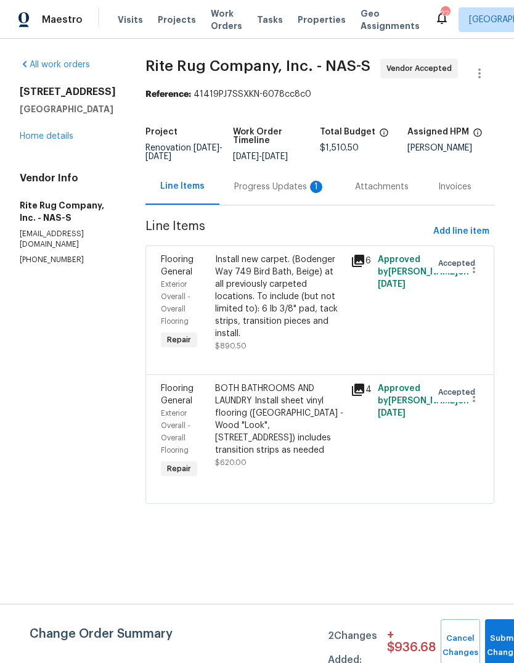
click at [271, 193] on div "Progress Updates 1" at bounding box center [279, 187] width 91 height 12
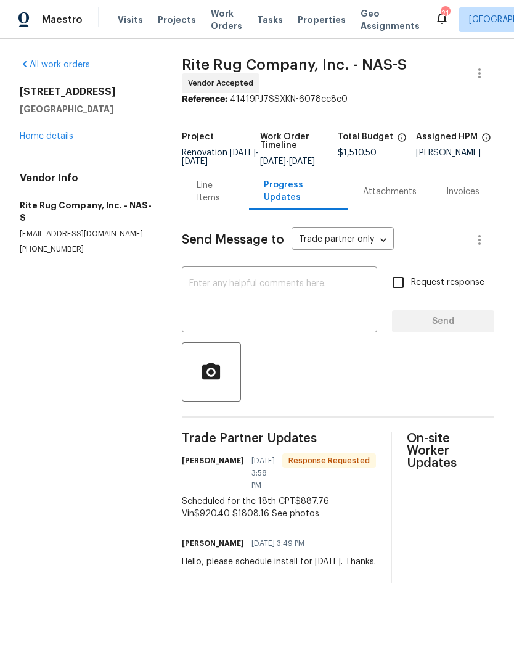
click at [210, 204] on div "Line Items" at bounding box center [216, 191] width 38 height 25
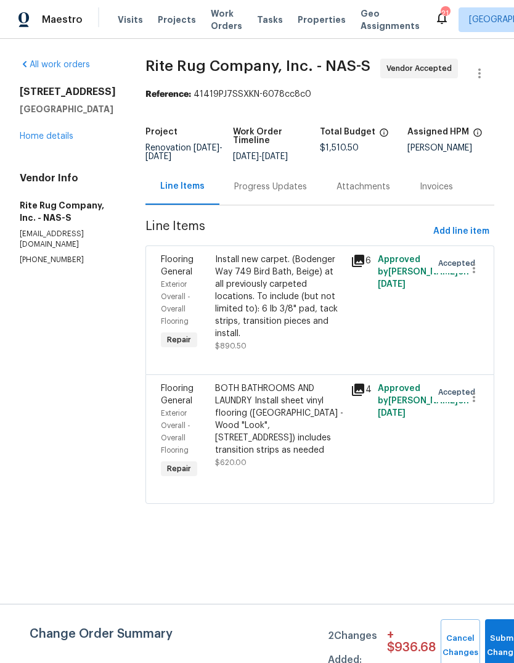
click at [291, 318] on div "Install new carpet. (Bodenger Way 749 Bird Bath, Beige) at all previously carpe…" at bounding box center [279, 297] width 128 height 86
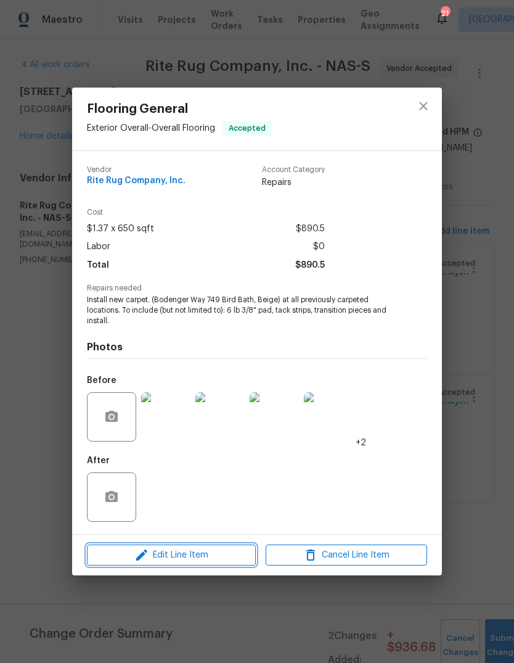
click at [235, 553] on span "Edit Line Item" at bounding box center [172, 555] width 162 height 15
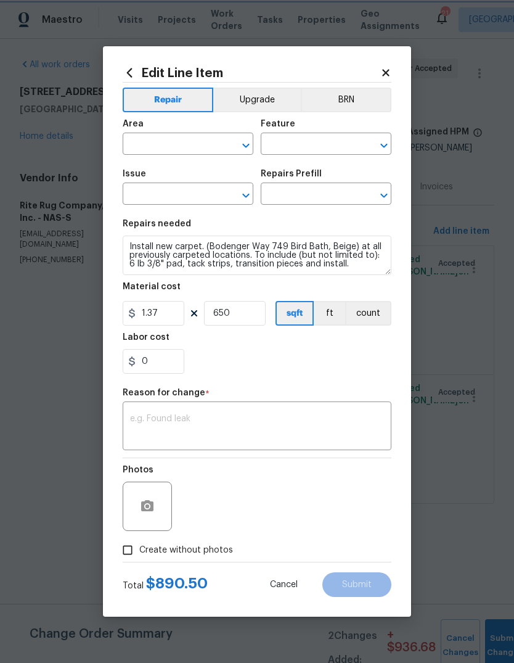
type input "Exterior Overall"
type input "Overall Flooring"
type input "Flooring General"
type input "Carpet LVL 1 - Bodenger Way (Beige) $1.37"
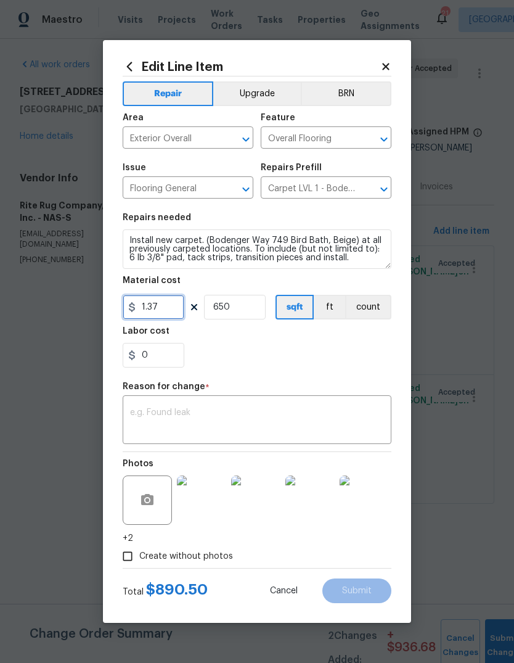
click at [162, 316] on input "1.37" at bounding box center [154, 307] width 62 height 25
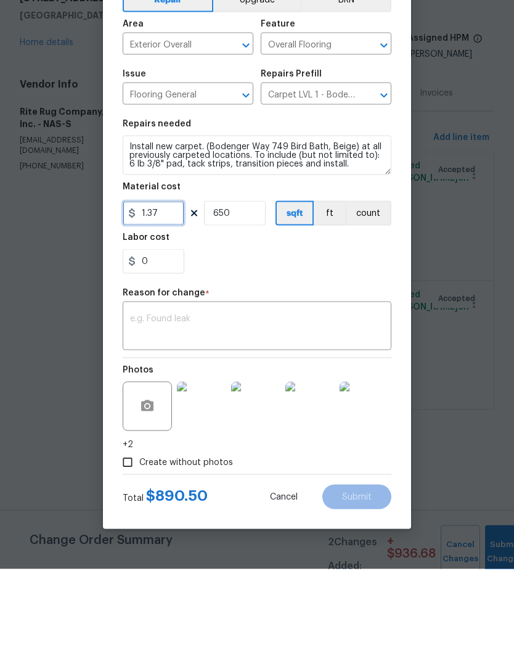
click at [166, 295] on input "1.37" at bounding box center [154, 307] width 62 height 25
click at [170, 295] on input "1.37" at bounding box center [154, 307] width 62 height 25
type input "887.73"
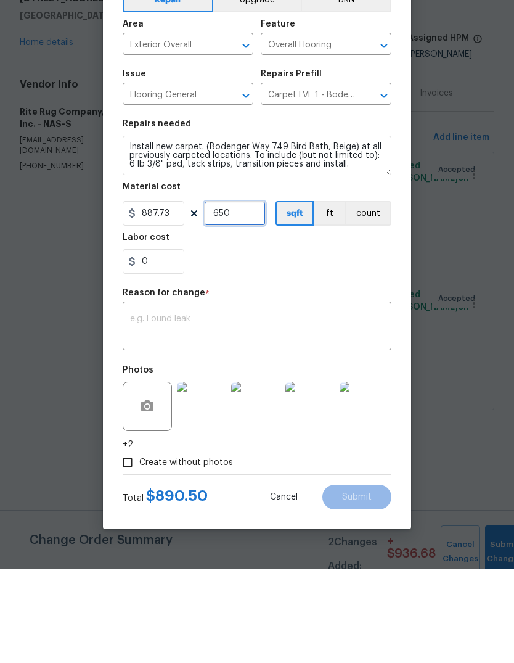
click at [258, 295] on input "650" at bounding box center [235, 307] width 62 height 25
type input "1"
click at [318, 408] on textarea at bounding box center [257, 421] width 254 height 26
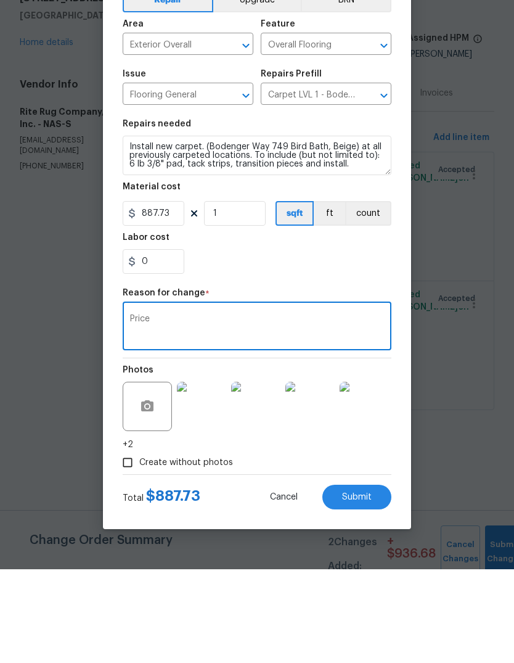
type textarea "Price"
click at [362, 343] on div "0" at bounding box center [257, 355] width 269 height 25
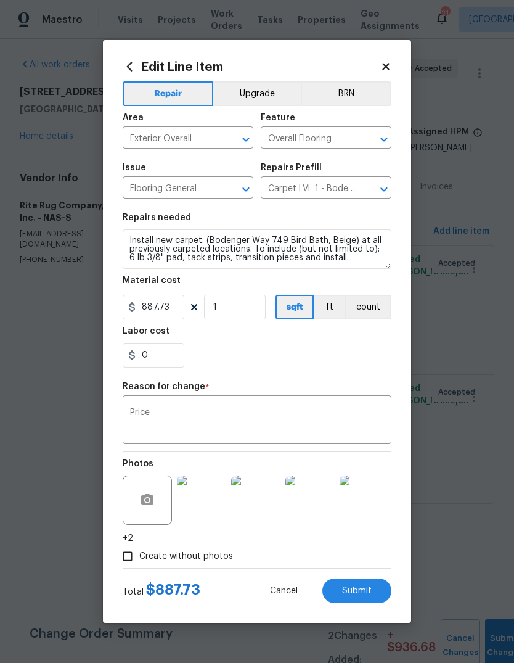
click at [369, 590] on span "Submit" at bounding box center [357, 591] width 30 height 9
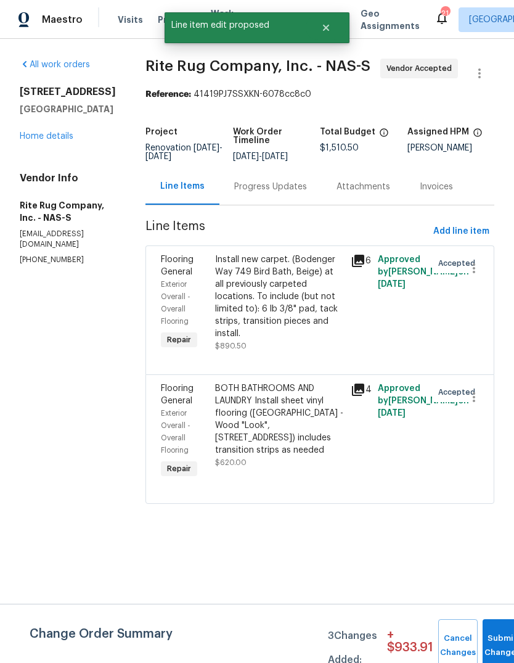
click at [282, 193] on div "Progress Updates" at bounding box center [270, 187] width 73 height 12
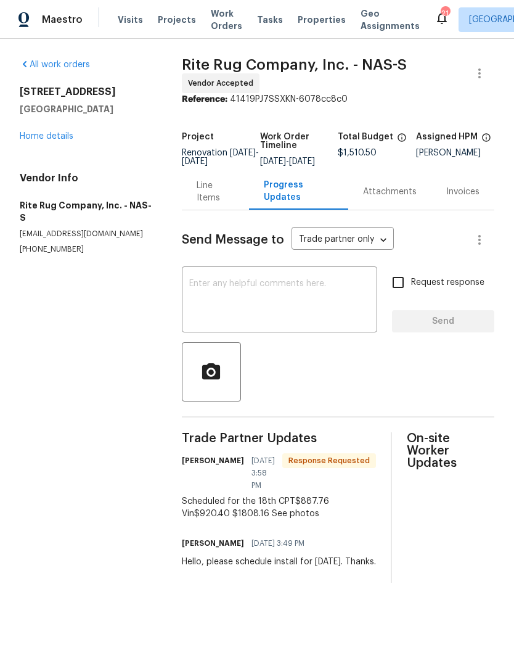
click at [215, 203] on div "Line Items" at bounding box center [216, 191] width 38 height 25
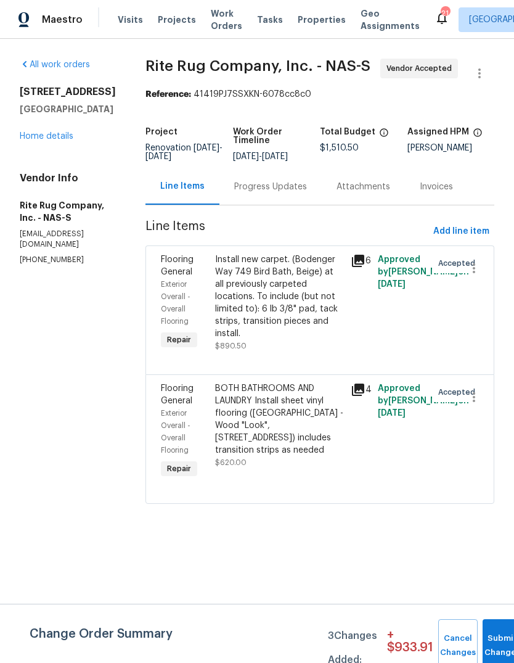
click at [247, 439] on div "BOTH BATHROOMS AND LAUNDRY Install sheet vinyl flooring ([GEOGRAPHIC_DATA] - Wo…" at bounding box center [279, 419] width 128 height 74
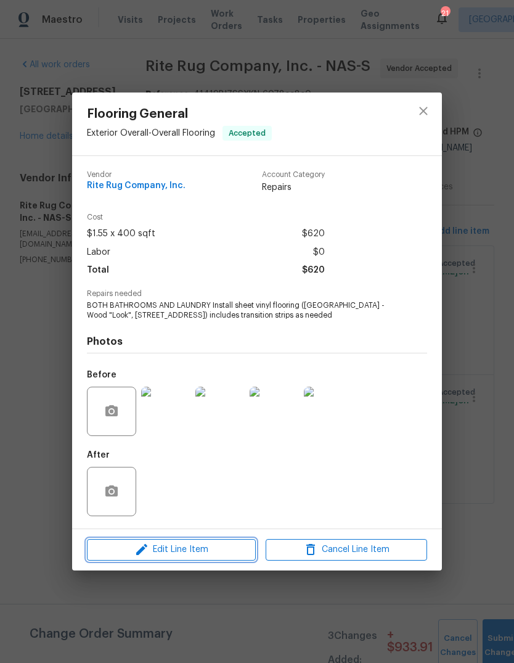
click at [162, 552] on span "Edit Line Item" at bounding box center [172, 549] width 162 height 15
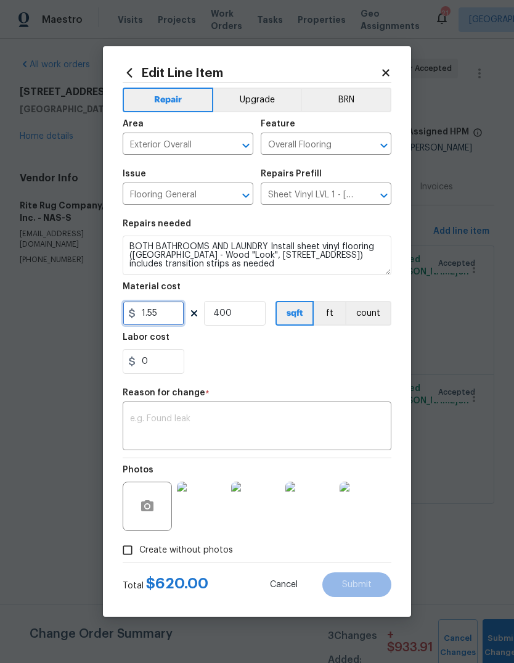
click at [170, 313] on input "1.55" at bounding box center [154, 313] width 62 height 25
click at [164, 315] on input "1.55" at bounding box center [154, 313] width 62 height 25
type input "920.4"
click at [260, 316] on input "400" at bounding box center [235, 313] width 62 height 25
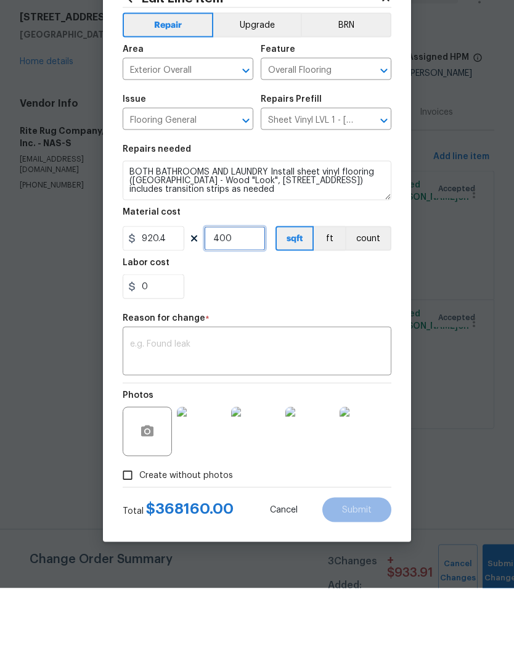
click at [246, 301] on input "400" at bounding box center [235, 313] width 62 height 25
type input "1"
click at [300, 415] on textarea at bounding box center [257, 428] width 254 height 26
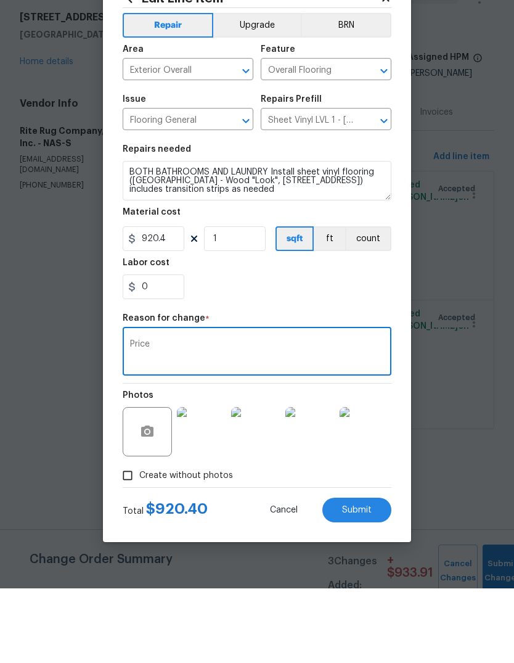
type textarea "Price"
click at [369, 302] on section "Repairs needed BOTH BATHROOMS AND LAUNDRY Install sheet vinyl flooring ([GEOGRA…" at bounding box center [257, 296] width 269 height 169
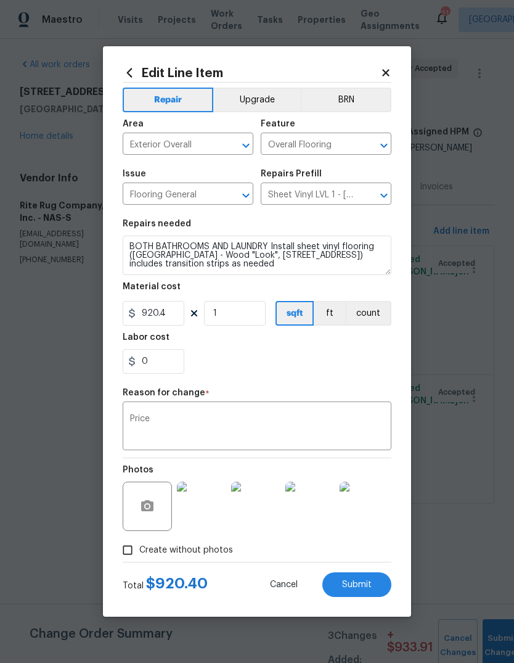
click at [368, 585] on span "Submit" at bounding box center [357, 584] width 30 height 9
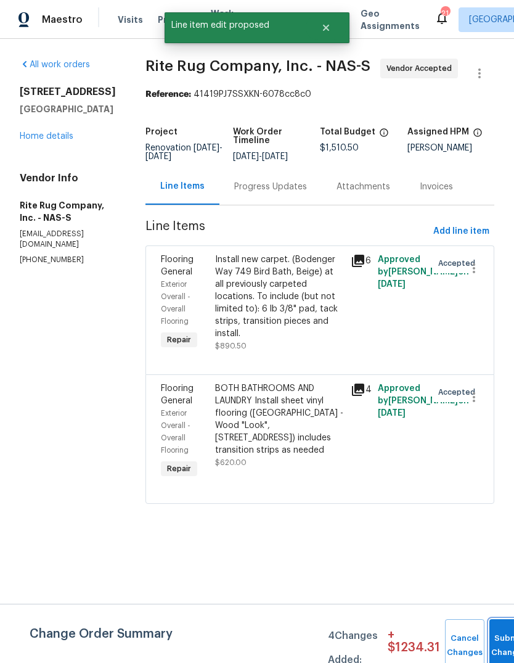
click at [498, 635] on button "Submit Changes" at bounding box center [509, 645] width 39 height 53
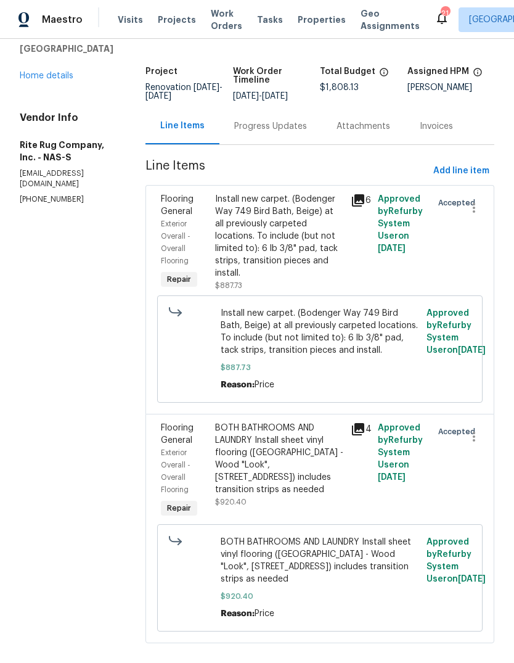
click at [278, 133] on div "Progress Updates" at bounding box center [270, 126] width 73 height 12
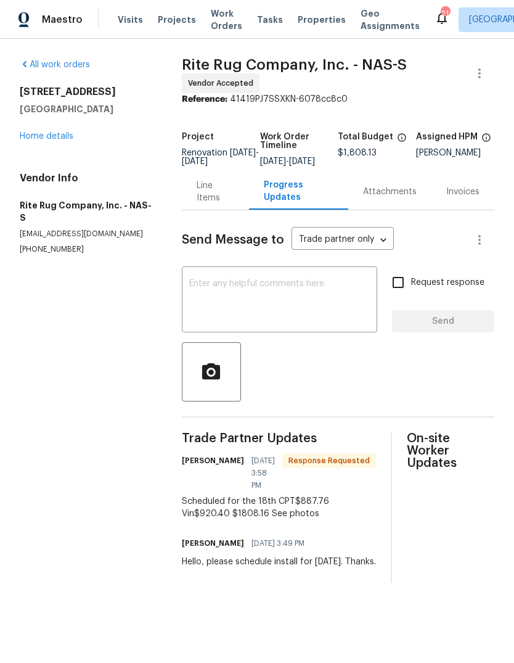
click at [309, 311] on textarea at bounding box center [279, 300] width 181 height 43
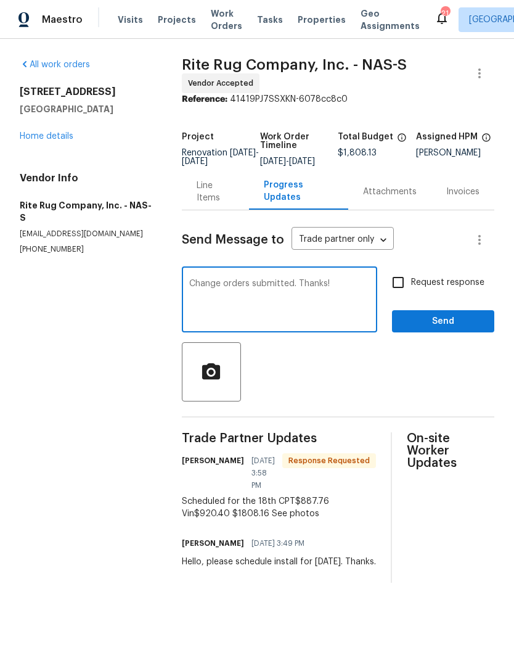
type textarea "Change orders submitted. Thanks!"
click at [442, 289] on span "Request response" at bounding box center [447, 282] width 73 height 13
click at [411, 295] on input "Request response" at bounding box center [399, 283] width 26 height 26
checkbox input "true"
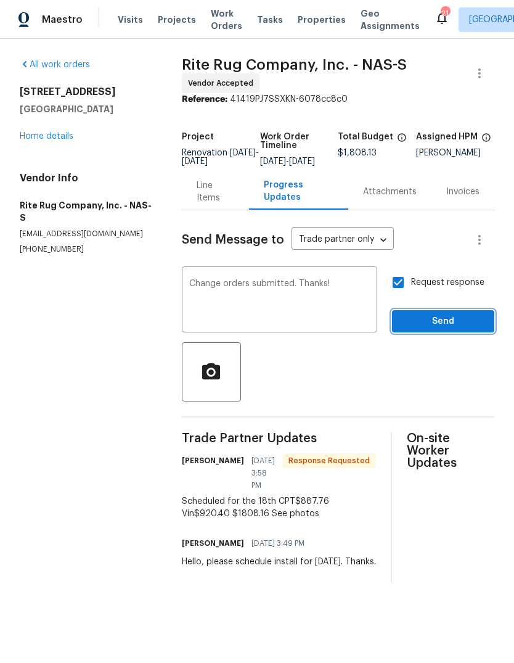
click at [465, 329] on span "Send" at bounding box center [443, 321] width 83 height 15
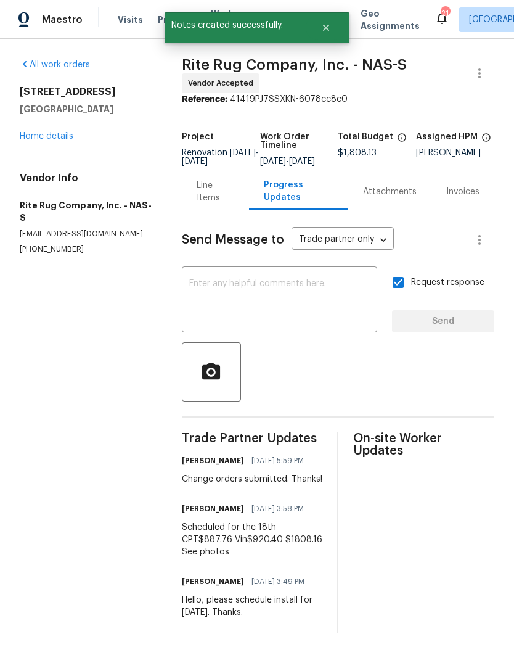
click at [31, 133] on link "Home details" at bounding box center [47, 136] width 54 height 9
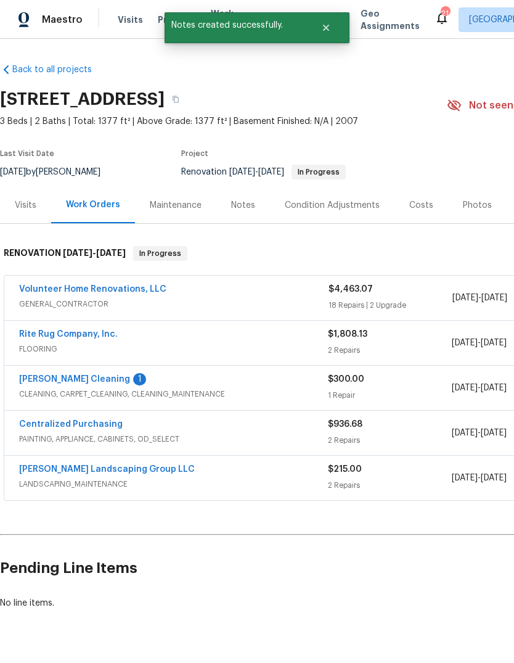
click at [36, 379] on link "[PERSON_NAME] Cleaning" at bounding box center [74, 379] width 111 height 9
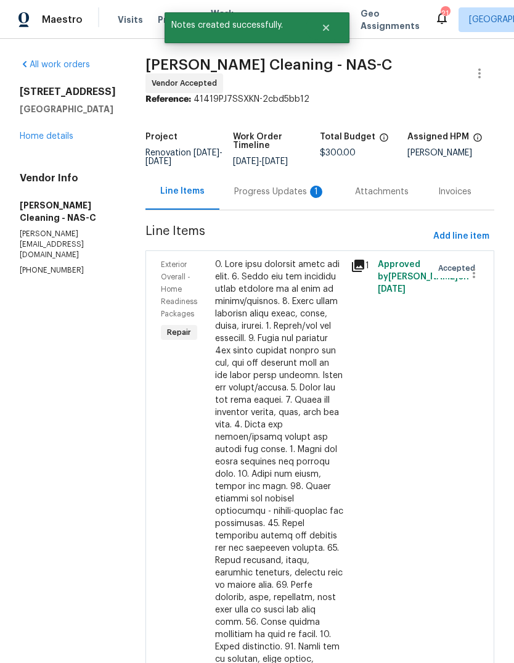
click at [295, 205] on div "Progress Updates 1" at bounding box center [280, 191] width 121 height 36
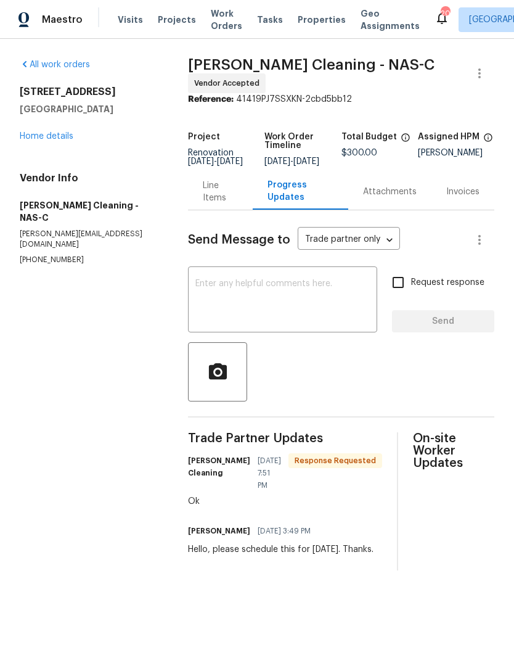
click at [34, 132] on link "Home details" at bounding box center [47, 136] width 54 height 9
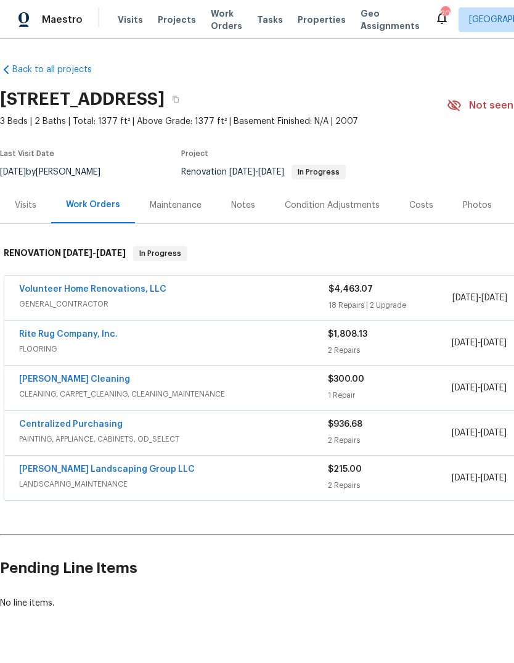
click at [238, 205] on div "Notes" at bounding box center [243, 205] width 24 height 12
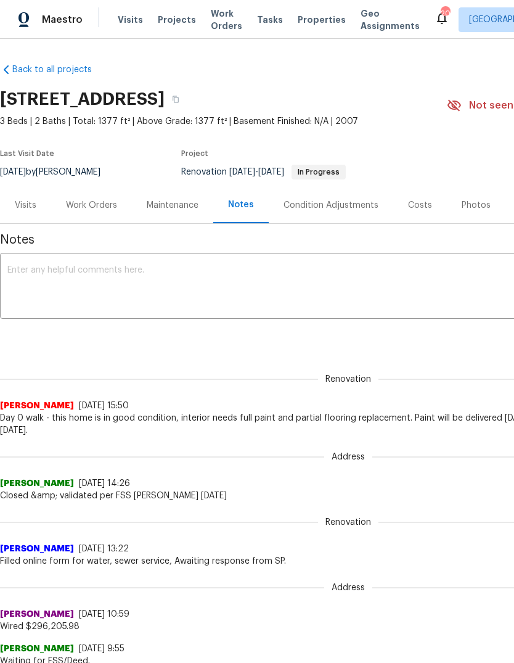
click at [78, 215] on div "Work Orders" at bounding box center [91, 205] width 81 height 36
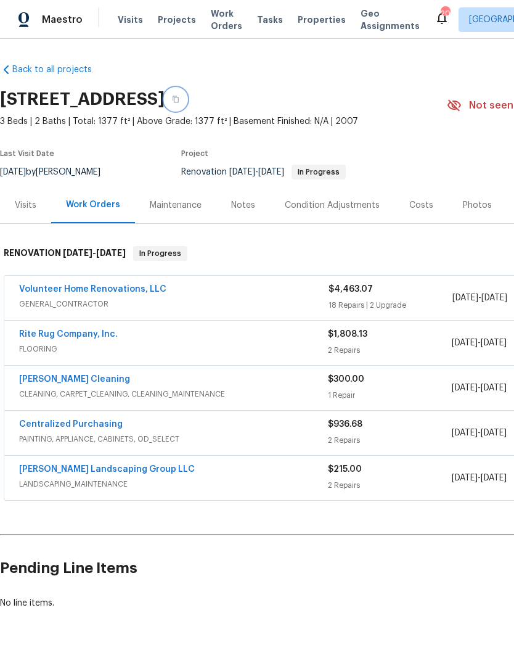
click at [179, 96] on icon "button" at bounding box center [175, 99] width 7 height 7
click at [36, 380] on link "[PERSON_NAME] Cleaning" at bounding box center [74, 379] width 111 height 9
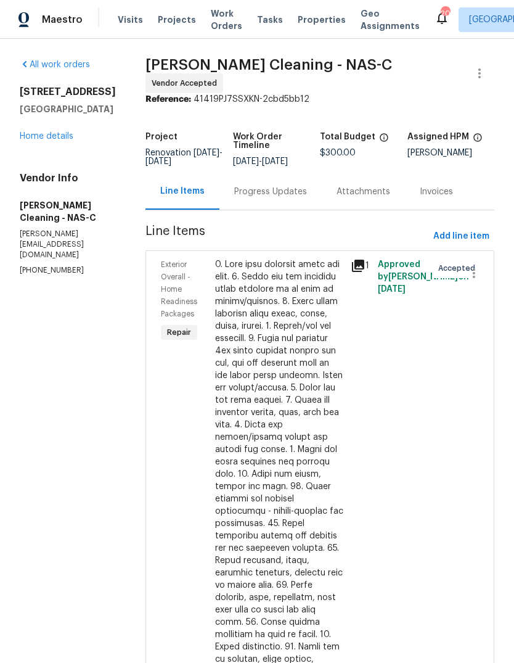
click at [303, 198] on div "Progress Updates" at bounding box center [270, 192] width 73 height 12
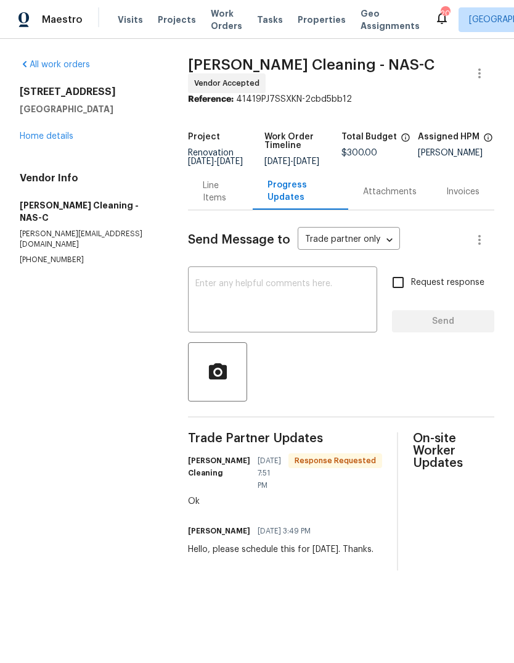
click at [34, 128] on div "[STREET_ADDRESS] Home details" at bounding box center [89, 114] width 139 height 57
click at [38, 137] on link "Home details" at bounding box center [47, 136] width 54 height 9
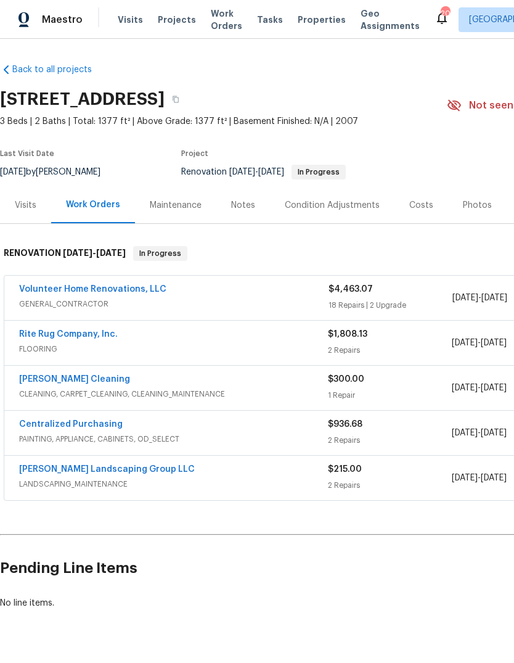
click at [175, 21] on span "Projects" at bounding box center [177, 20] width 38 height 12
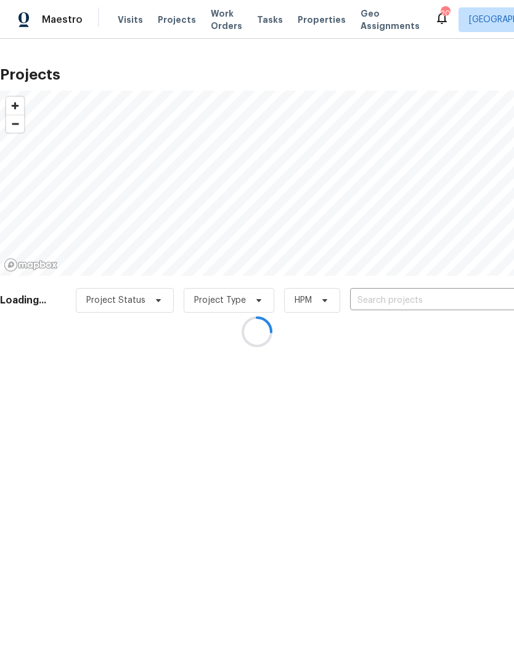
click at [386, 303] on div at bounding box center [257, 331] width 514 height 663
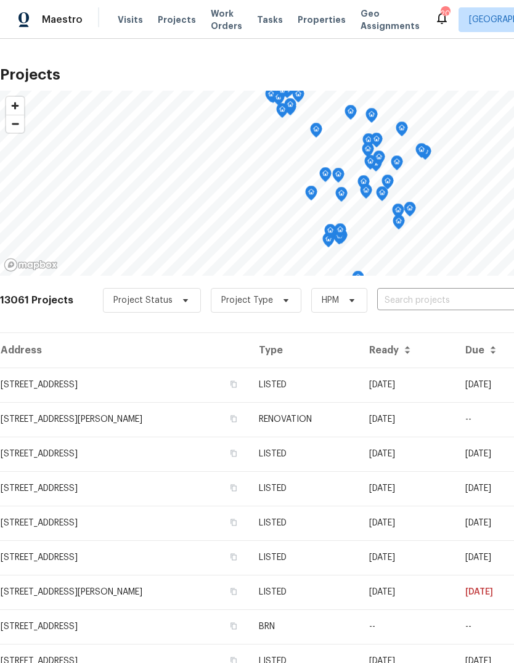
click at [397, 299] on input "text" at bounding box center [447, 300] width 141 height 19
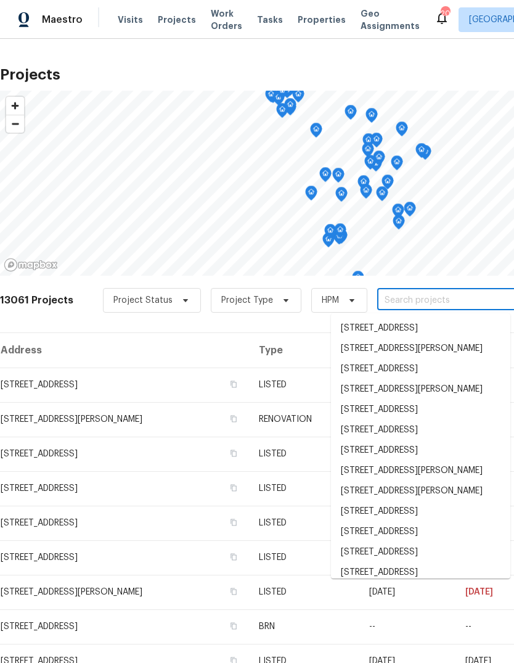
click at [400, 299] on input "text" at bounding box center [447, 300] width 141 height 19
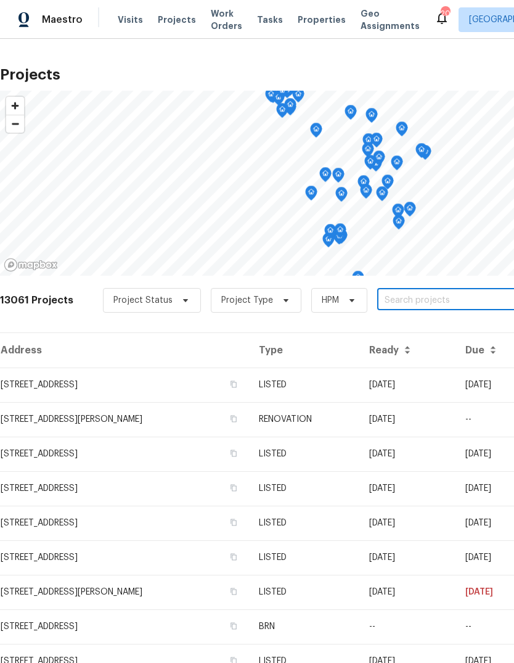
paste input "[STREET_ADDRESS][PERSON_NAME]"
type input "[STREET_ADDRESS][PERSON_NAME]"
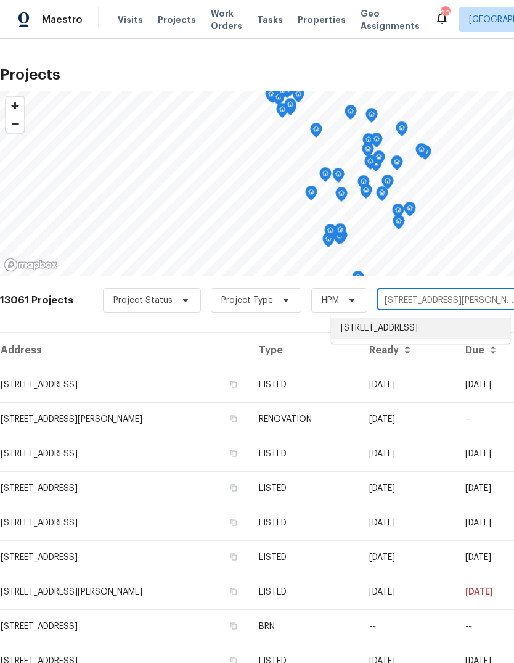
click at [409, 336] on li "[STREET_ADDRESS]" at bounding box center [420, 328] width 179 height 20
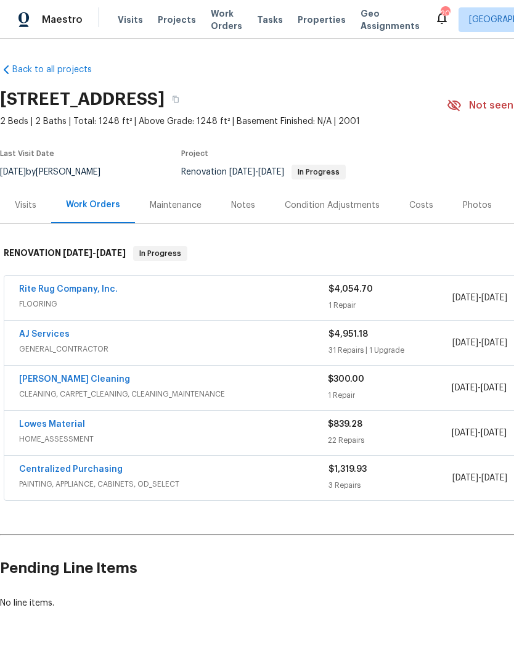
click at [258, 220] on div "Notes" at bounding box center [244, 205] width 54 height 36
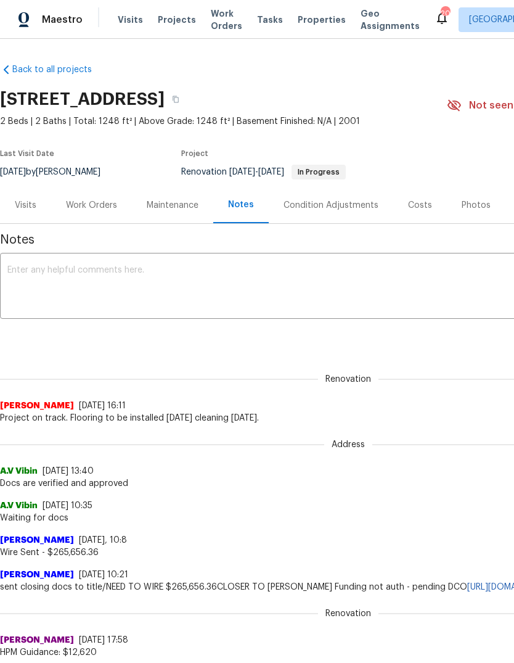
click at [98, 210] on div "Work Orders" at bounding box center [91, 205] width 51 height 12
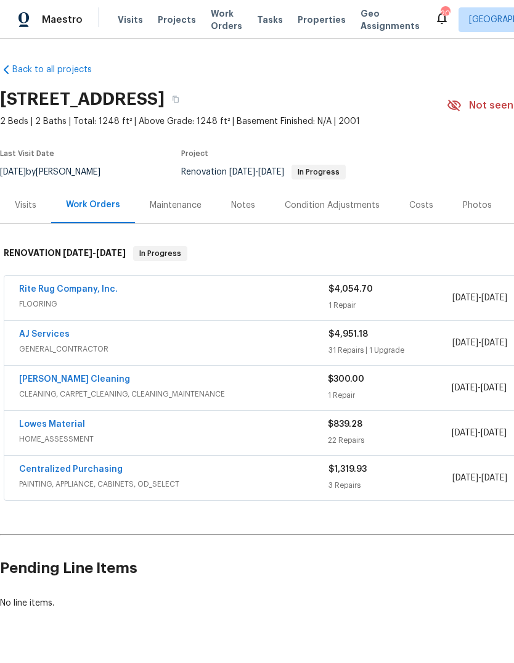
click at [179, 15] on span "Projects" at bounding box center [177, 20] width 38 height 12
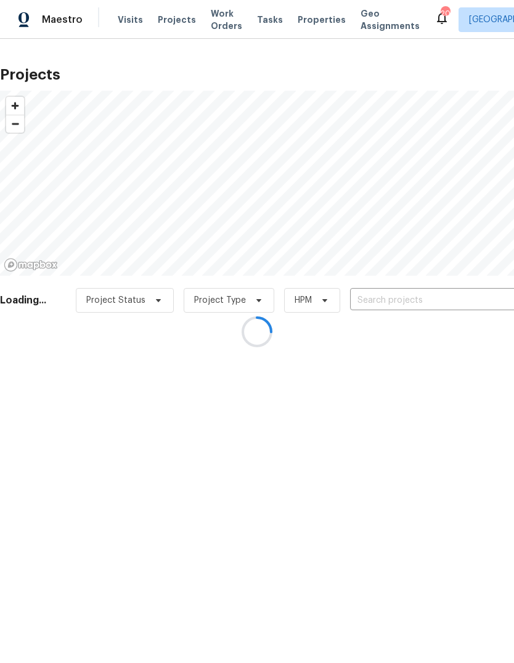
click at [380, 299] on div at bounding box center [257, 331] width 514 height 663
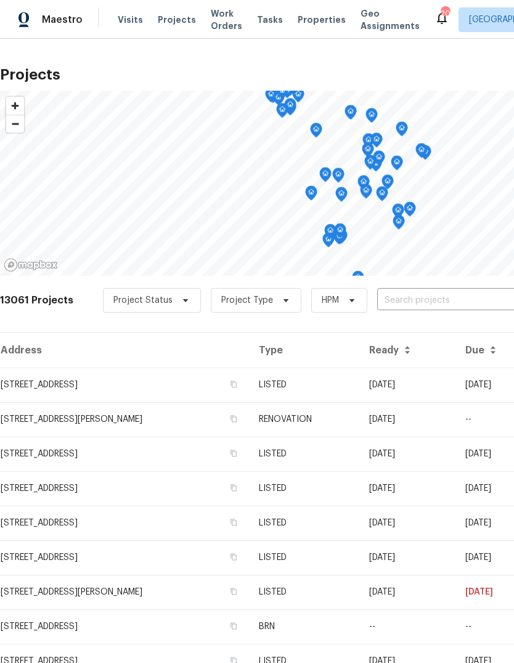
click at [379, 299] on input "text" at bounding box center [447, 300] width 141 height 19
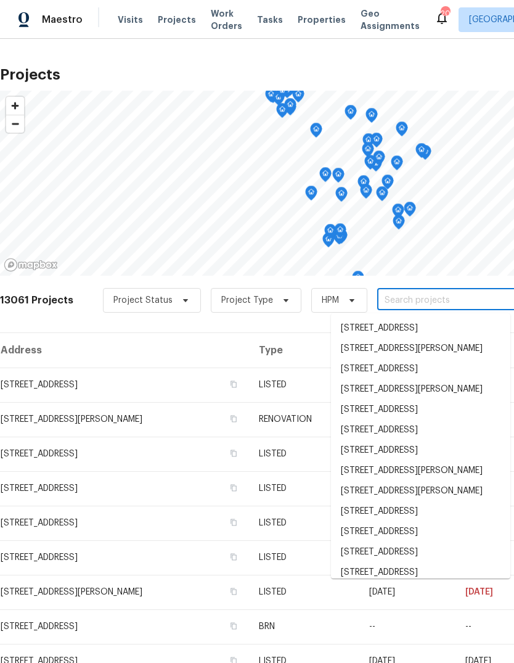
click at [394, 301] on input "text" at bounding box center [447, 300] width 141 height 19
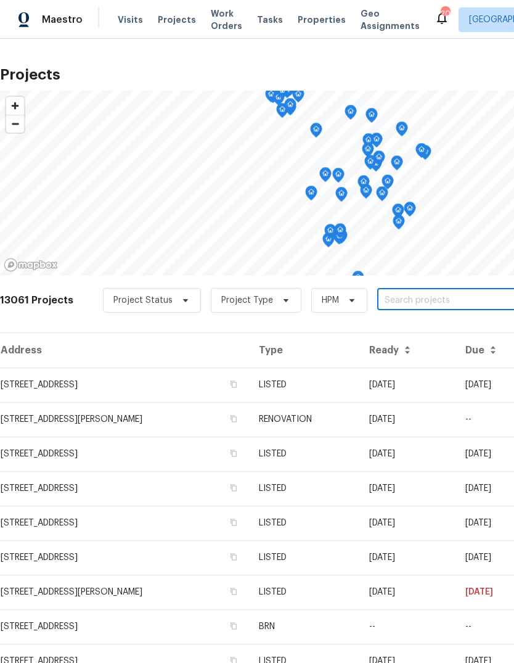
paste input "[STREET_ADDRESS][PERSON_NAME]"
type input "[STREET_ADDRESS][PERSON_NAME]"
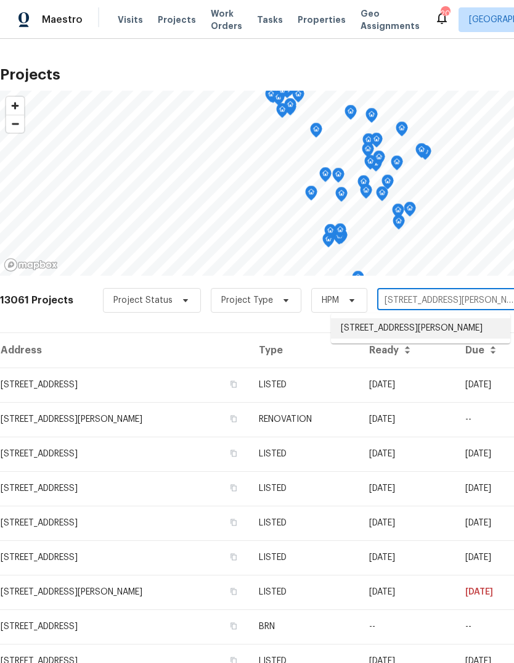
click at [409, 332] on li "[STREET_ADDRESS][PERSON_NAME]" at bounding box center [420, 328] width 179 height 20
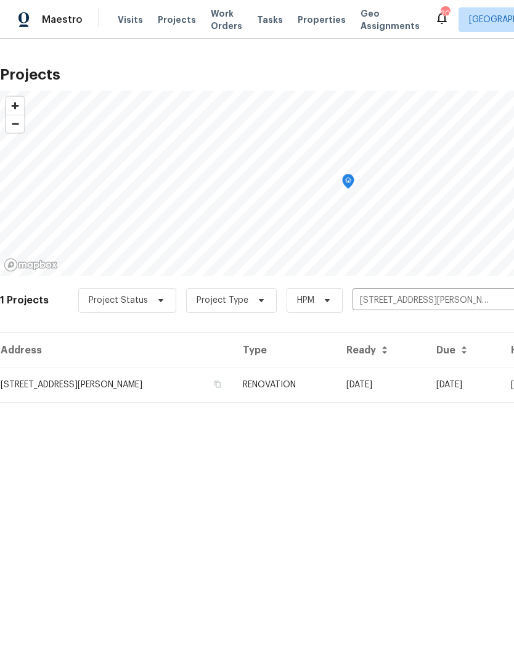
click at [461, 383] on td "[DATE]" at bounding box center [464, 385] width 75 height 35
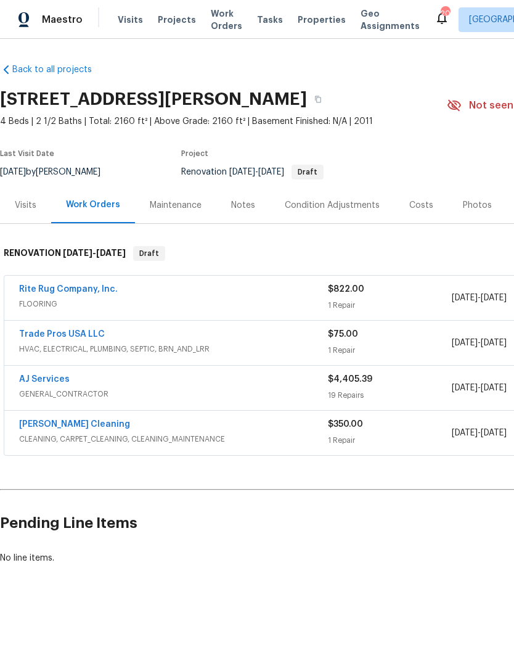
click at [135, 19] on span "Visits" at bounding box center [130, 20] width 25 height 12
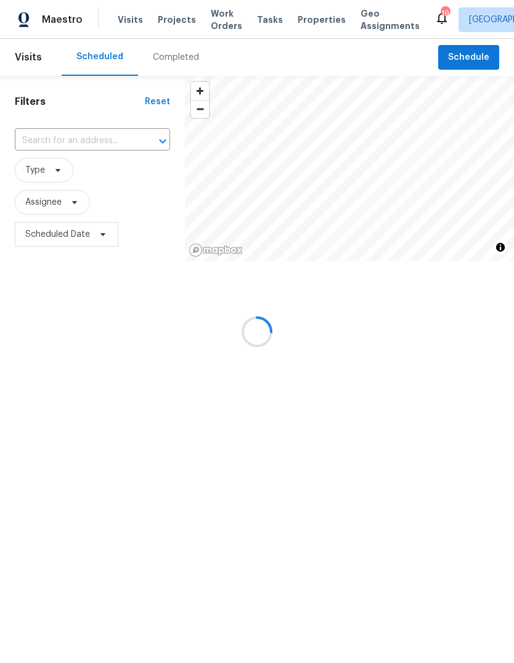
click at [449, 56] on div at bounding box center [257, 331] width 514 height 663
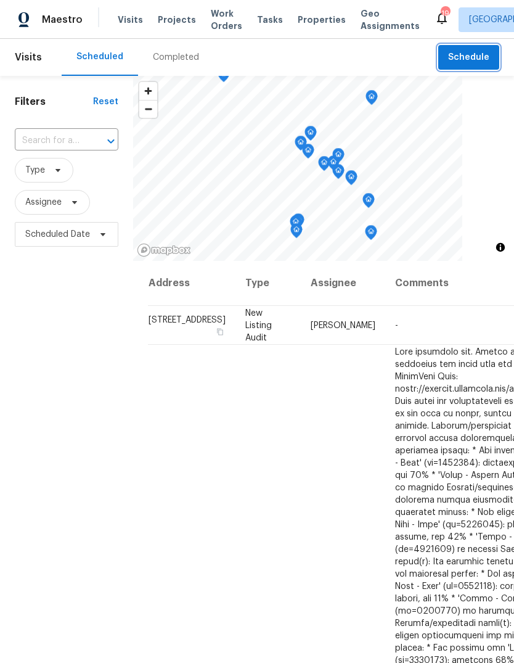
click at [443, 60] on button "Schedule" at bounding box center [469, 57] width 61 height 25
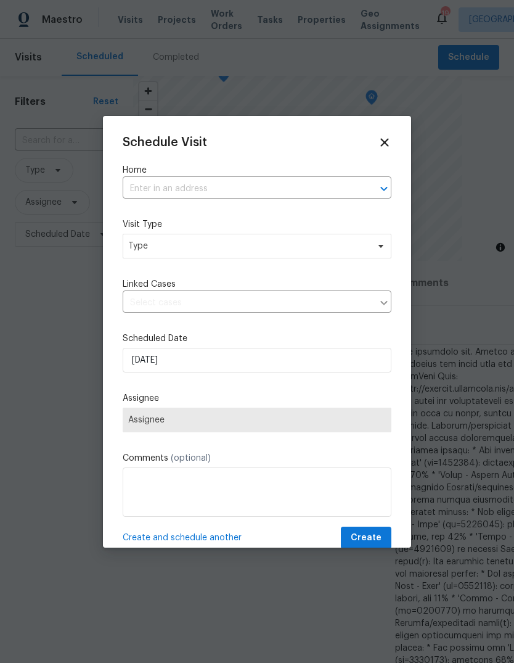
click at [299, 189] on input "text" at bounding box center [240, 188] width 234 height 19
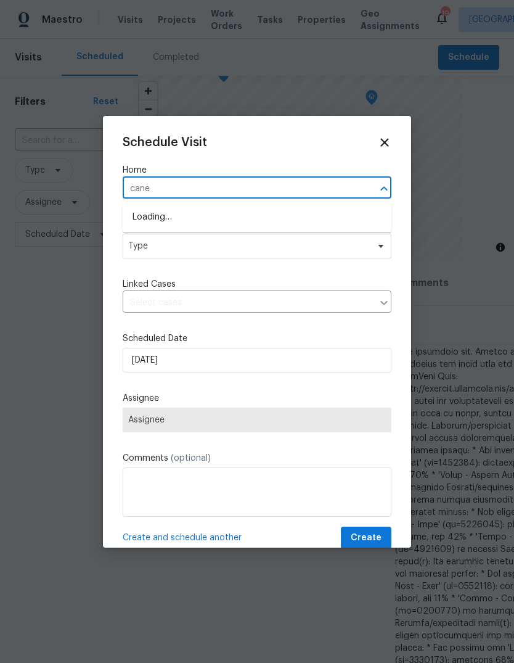
type input "caney"
click at [299, 239] on li "[STREET_ADDRESS]" at bounding box center [257, 238] width 269 height 20
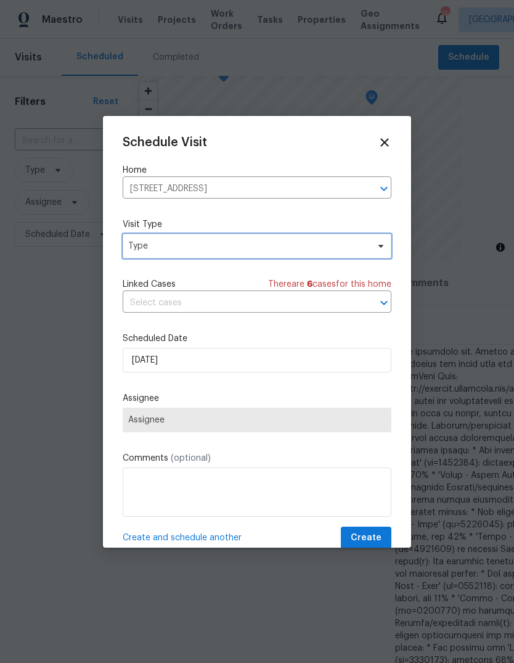
click at [283, 241] on span "Type" at bounding box center [248, 246] width 240 height 12
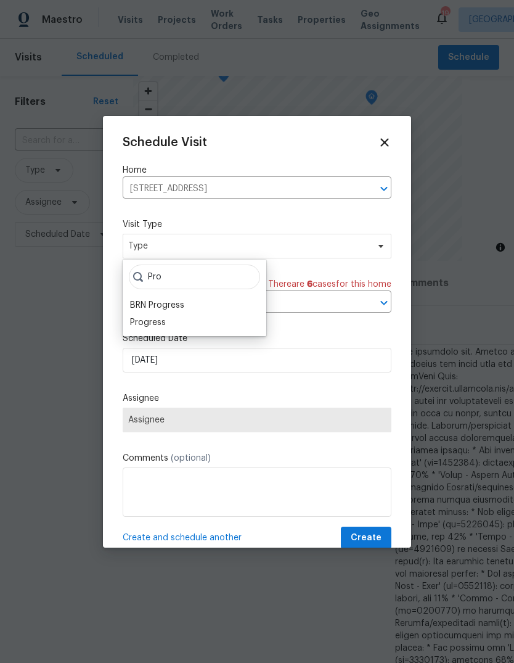
type input "Pro"
click at [186, 326] on div "Progress" at bounding box center [194, 322] width 136 height 17
click at [181, 323] on div "Progress" at bounding box center [194, 322] width 136 height 17
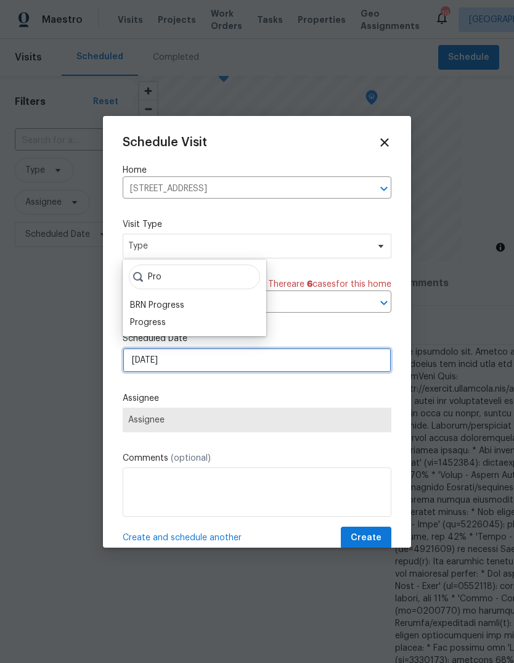
click at [199, 363] on input "[DATE]" at bounding box center [257, 360] width 269 height 25
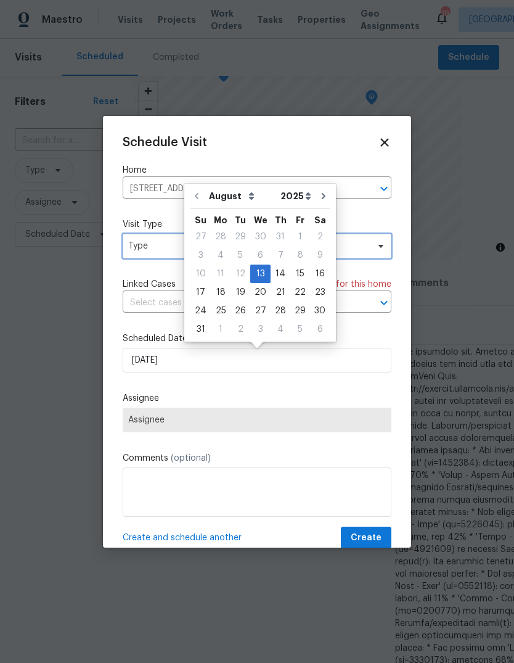
click at [159, 250] on span "Type" at bounding box center [248, 246] width 240 height 12
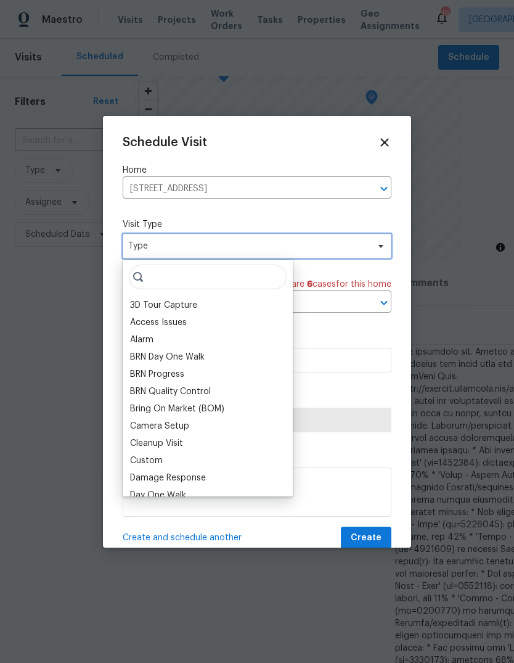
click at [159, 250] on span "Type" at bounding box center [248, 246] width 240 height 12
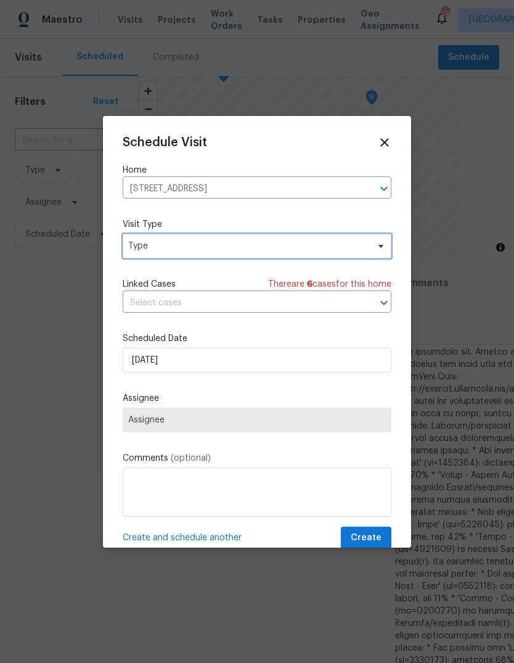
click at [180, 247] on span "Type" at bounding box center [248, 246] width 240 height 12
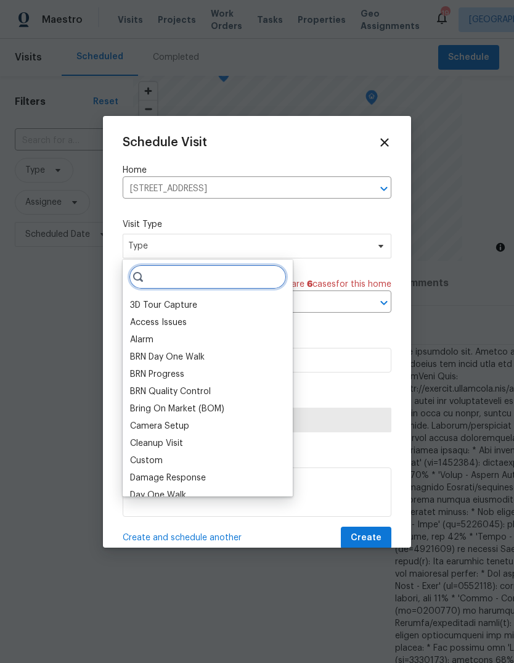
click at [218, 274] on input "search" at bounding box center [208, 277] width 158 height 25
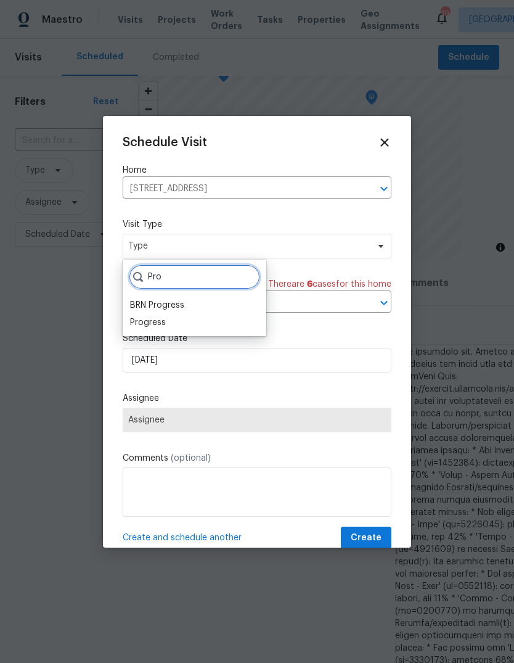
type input "Pro"
click at [165, 322] on div "Progress" at bounding box center [148, 322] width 36 height 12
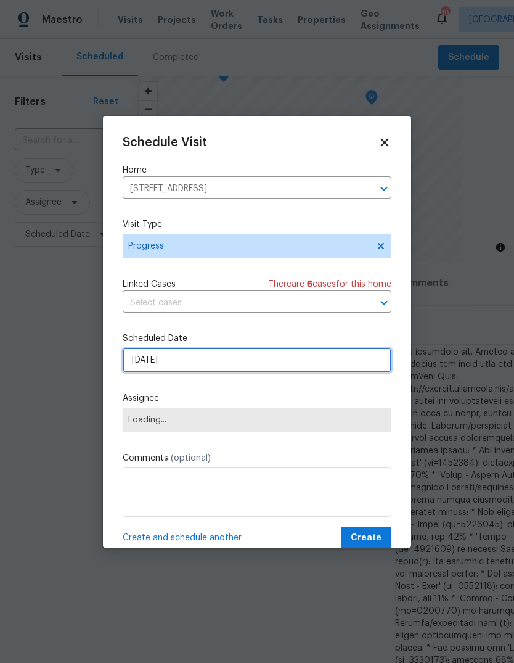
click at [212, 357] on input "[DATE]" at bounding box center [257, 360] width 269 height 25
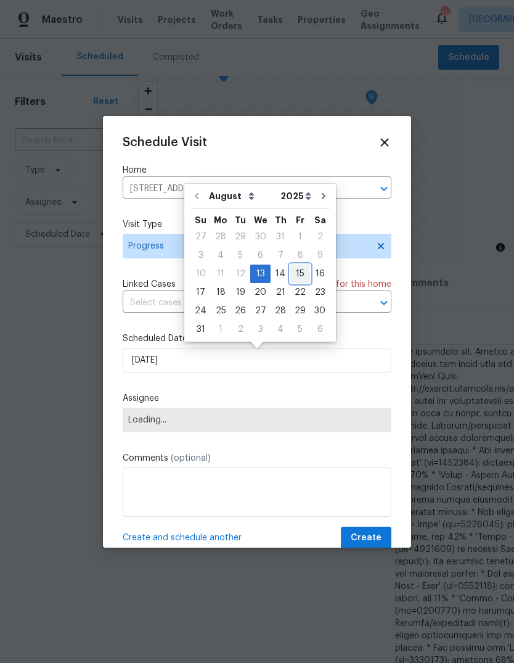
click at [297, 273] on div "15" at bounding box center [301, 273] width 20 height 17
type input "[DATE]"
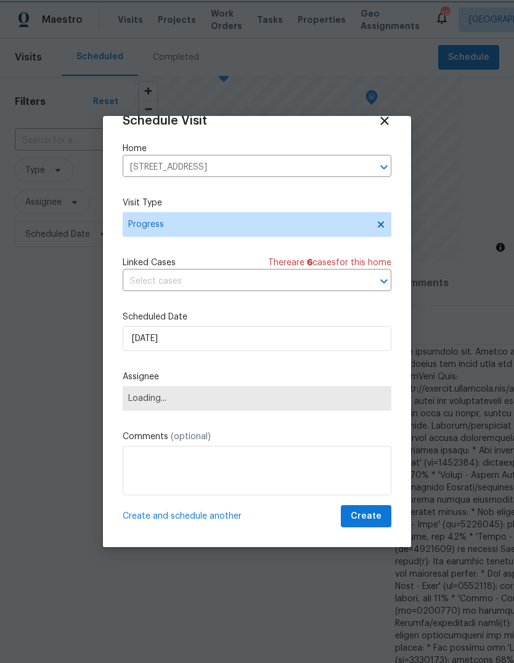
scroll to position [24, 0]
click at [257, 466] on textarea at bounding box center [257, 470] width 269 height 49
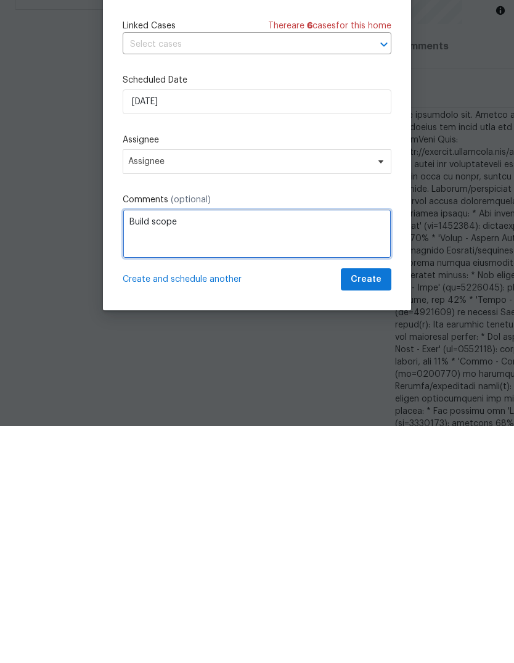
type textarea "Build scope"
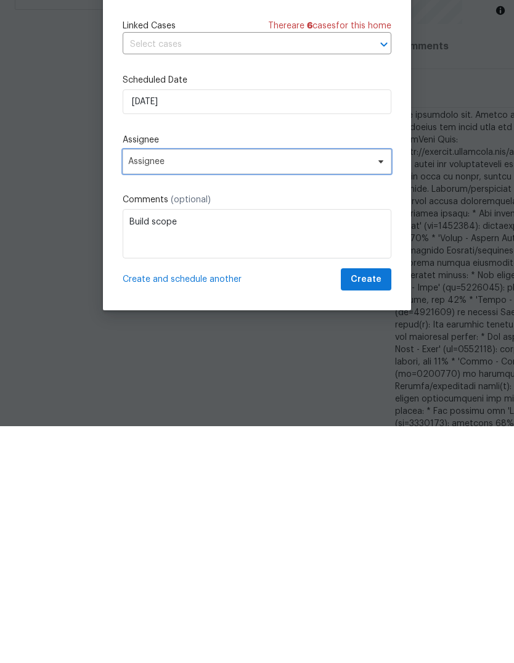
click at [321, 394] on span "Assignee" at bounding box center [249, 399] width 242 height 10
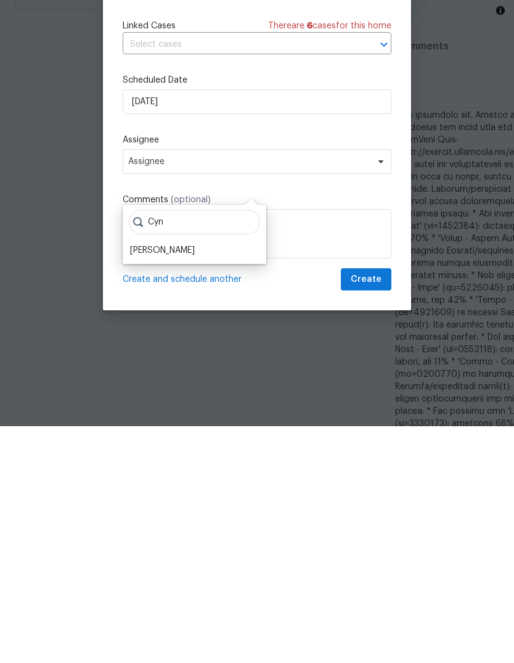
type input "Cyn"
click at [189, 481] on div "[PERSON_NAME]" at bounding box center [162, 487] width 65 height 12
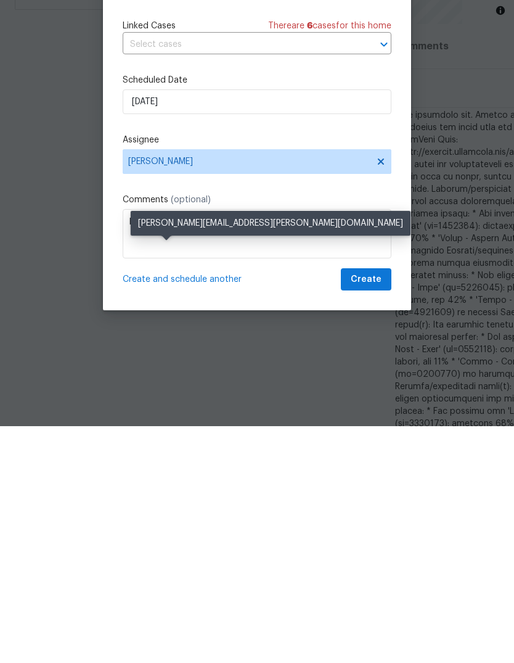
scroll to position [46, 0]
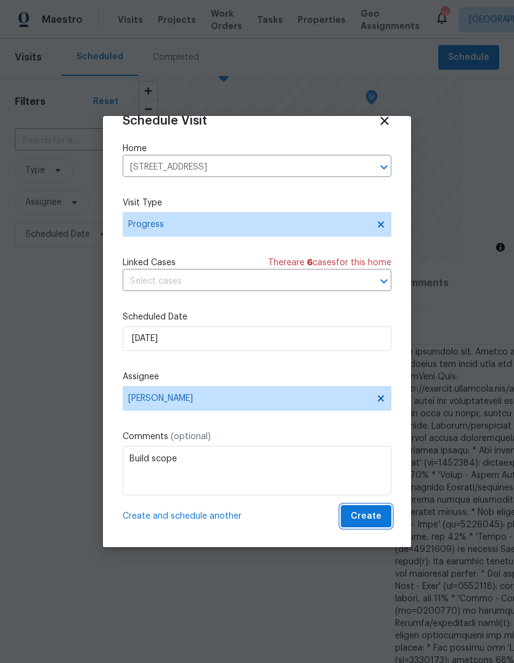
click at [381, 513] on span "Create" at bounding box center [366, 516] width 31 height 15
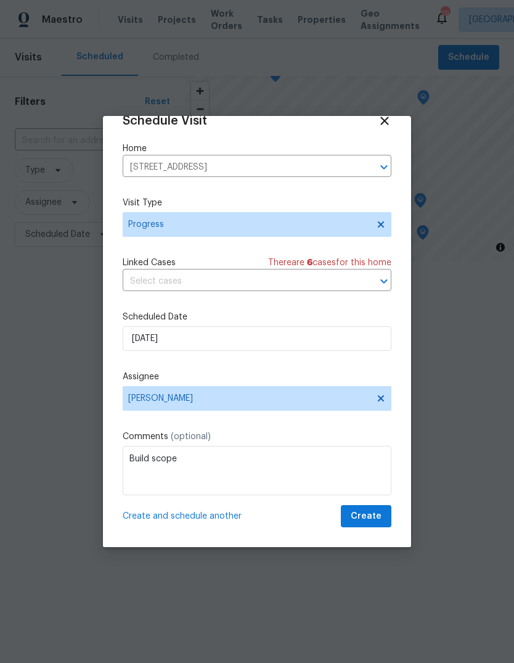
scroll to position [0, 0]
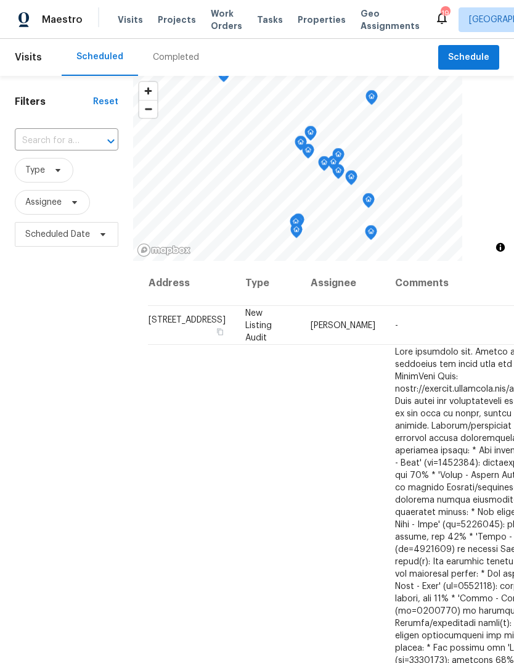
click at [56, 144] on input "text" at bounding box center [49, 140] width 69 height 19
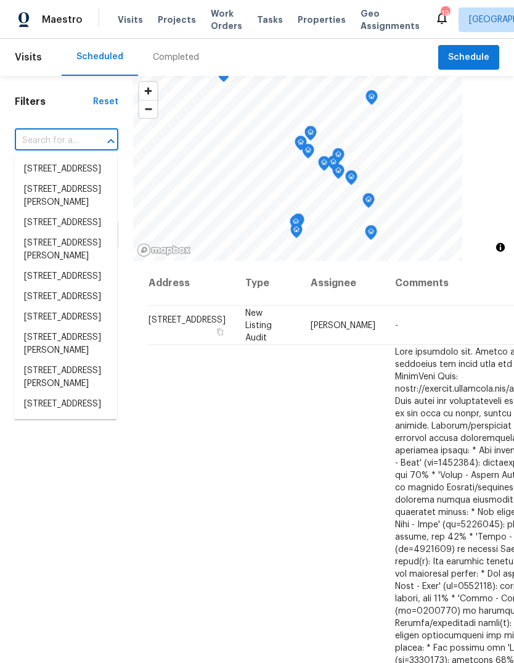
click at [52, 142] on input "text" at bounding box center [49, 140] width 69 height 19
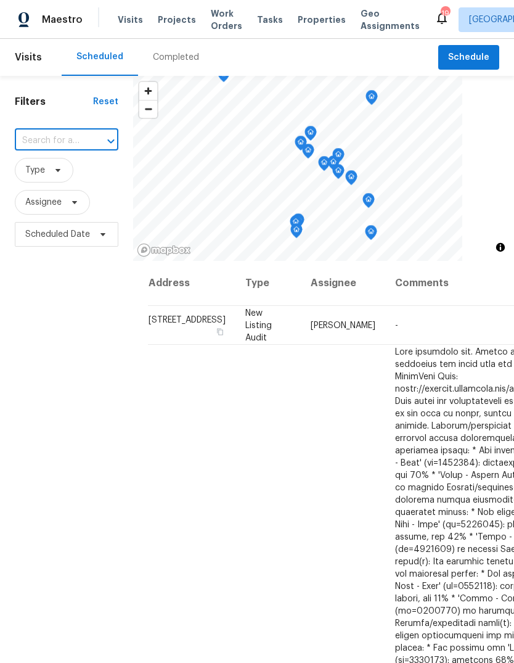
paste input "[STREET_ADDRESS]"
type input "[STREET_ADDRESS]"
click at [79, 175] on li "[STREET_ADDRESS]" at bounding box center [65, 169] width 103 height 20
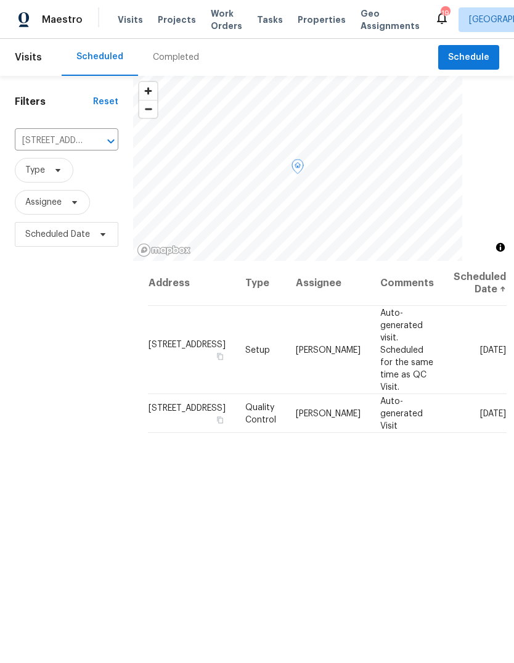
click at [0, 0] on icon at bounding box center [0, 0] width 0 height 0
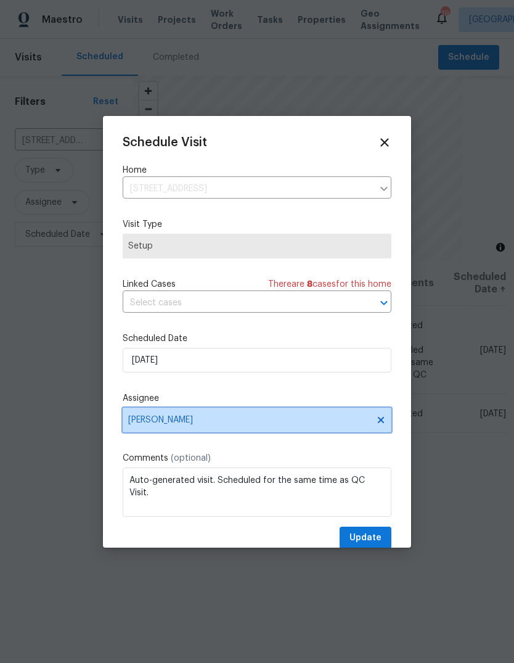
click at [381, 422] on icon at bounding box center [381, 419] width 6 height 6
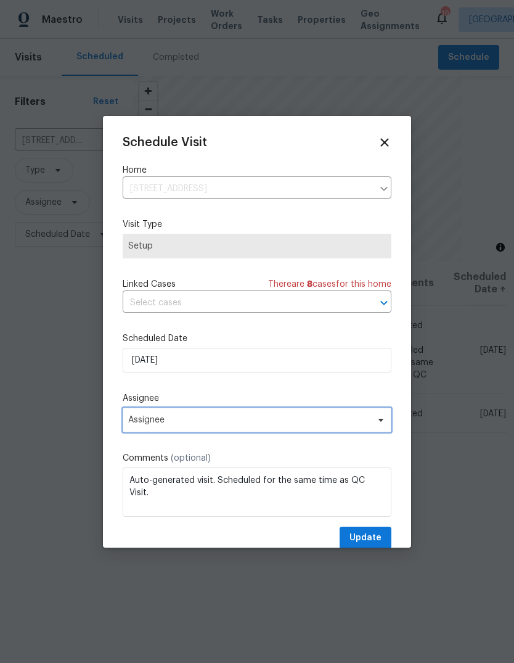
click at [381, 421] on icon at bounding box center [381, 420] width 10 height 10
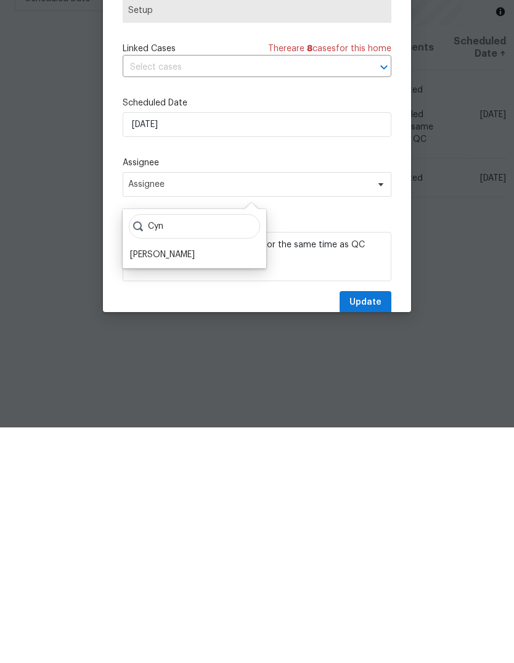
type input "Cyn"
click at [184, 484] on div "[PERSON_NAME]" at bounding box center [162, 490] width 65 height 12
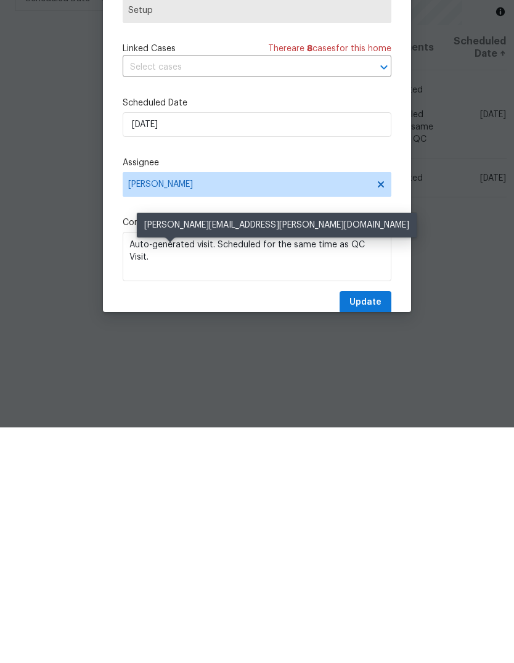
scroll to position [46, 0]
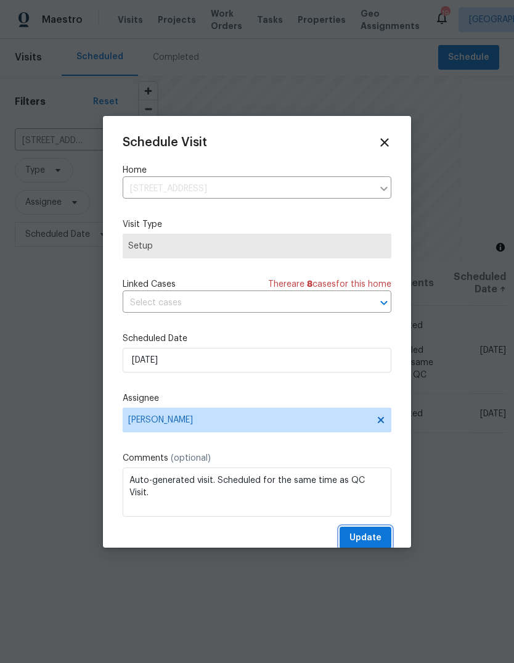
click at [372, 533] on span "Update" at bounding box center [366, 537] width 32 height 15
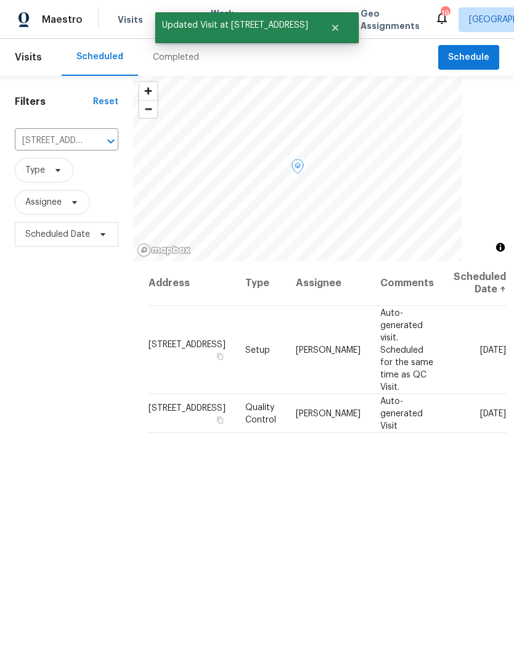
click at [0, 0] on icon at bounding box center [0, 0] width 0 height 0
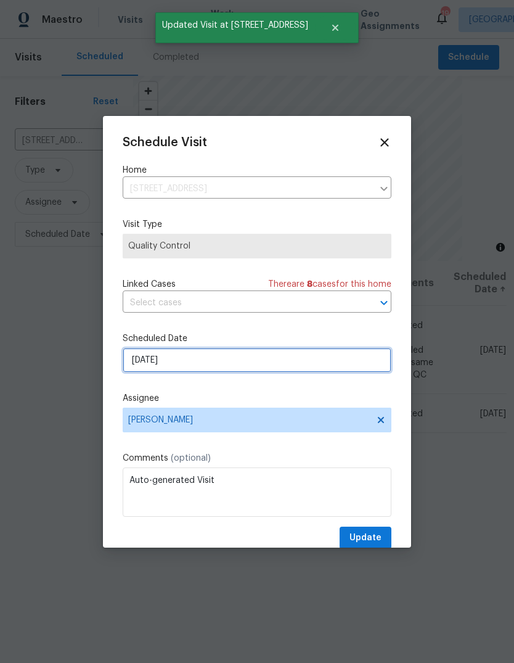
click at [332, 365] on input "[DATE]" at bounding box center [257, 360] width 269 height 25
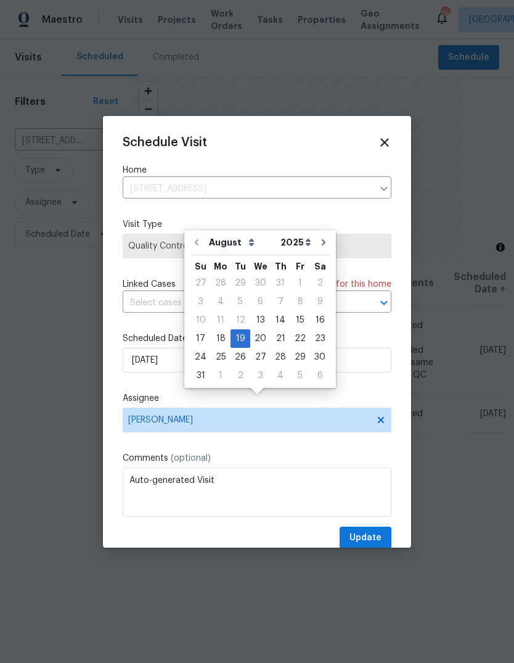
click at [361, 392] on div "Schedule Visit Home [STREET_ADDRESS] ​ Visit Type Quality Control Linked Cases …" at bounding box center [257, 343] width 269 height 414
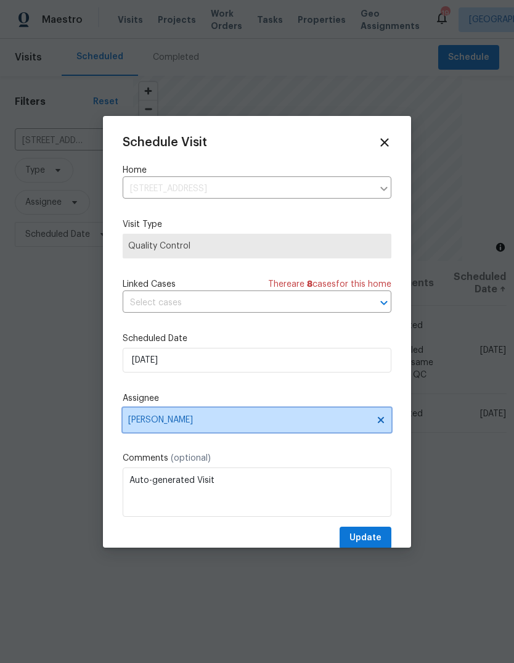
click at [385, 425] on icon at bounding box center [381, 420] width 10 height 10
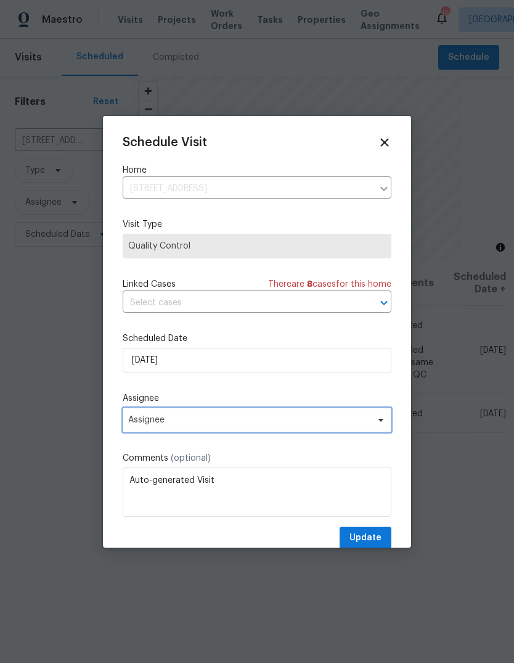
click at [321, 425] on span "Assignee" at bounding box center [249, 420] width 242 height 10
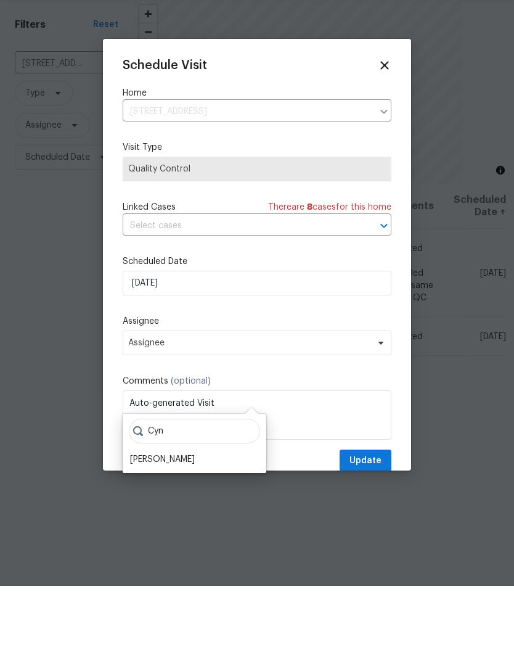
type input "Cyn"
click at [187, 530] on div "[PERSON_NAME]" at bounding box center [162, 536] width 65 height 12
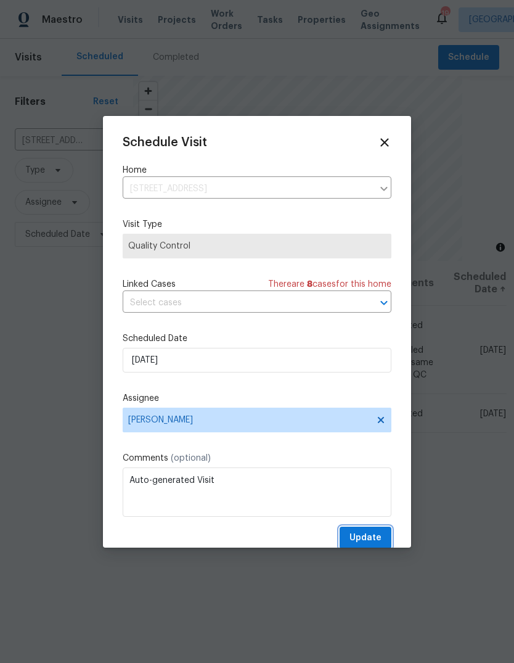
click at [371, 535] on span "Update" at bounding box center [366, 537] width 32 height 15
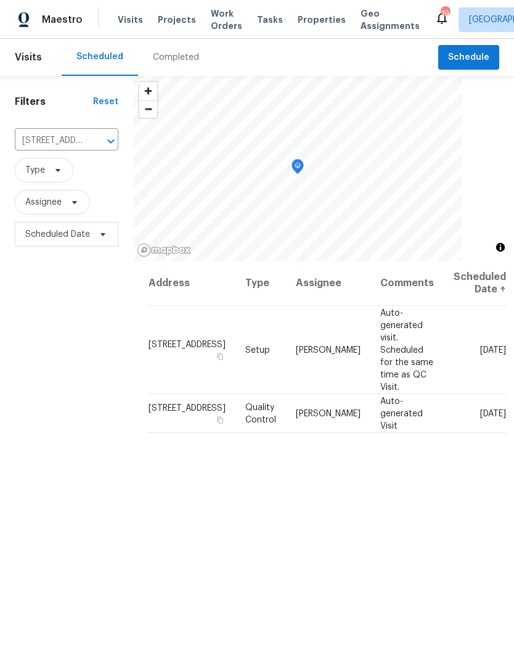
click at [63, 131] on input "[STREET_ADDRESS]" at bounding box center [49, 140] width 69 height 19
paste input "[STREET_ADDRESS]"
type input "[STREET_ADDRESS]"
click at [76, 159] on li "[STREET_ADDRESS]" at bounding box center [65, 169] width 103 height 20
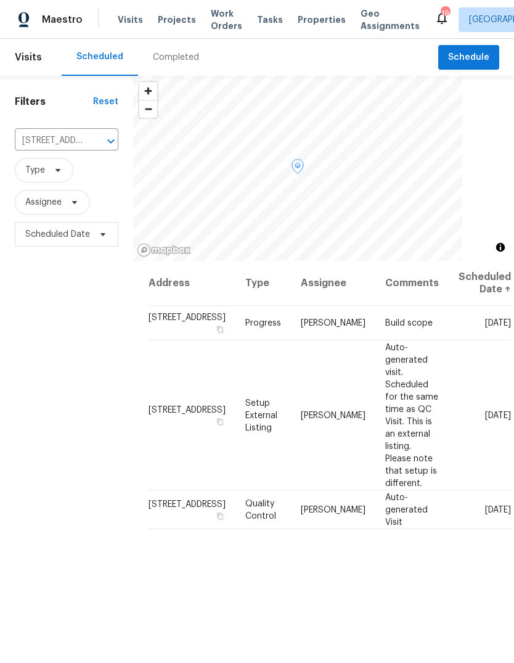
click at [0, 0] on icon at bounding box center [0, 0] width 0 height 0
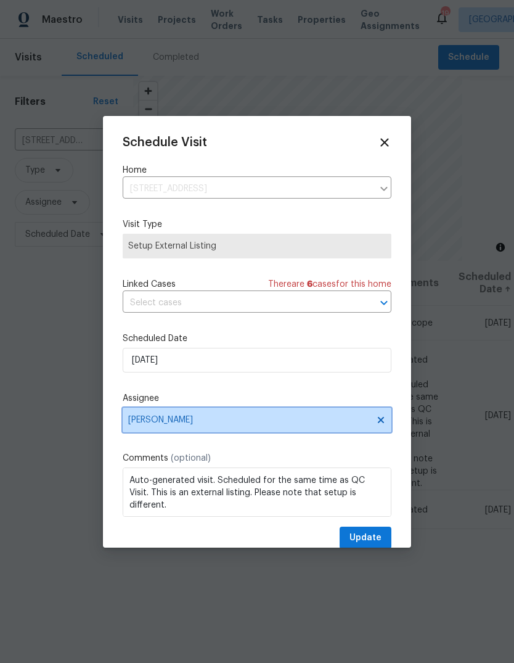
click at [384, 421] on icon at bounding box center [381, 419] width 6 height 6
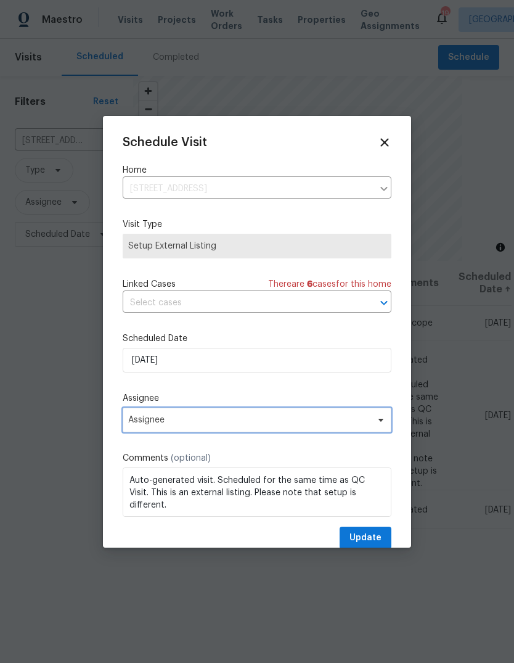
click at [373, 420] on span at bounding box center [380, 420] width 14 height 10
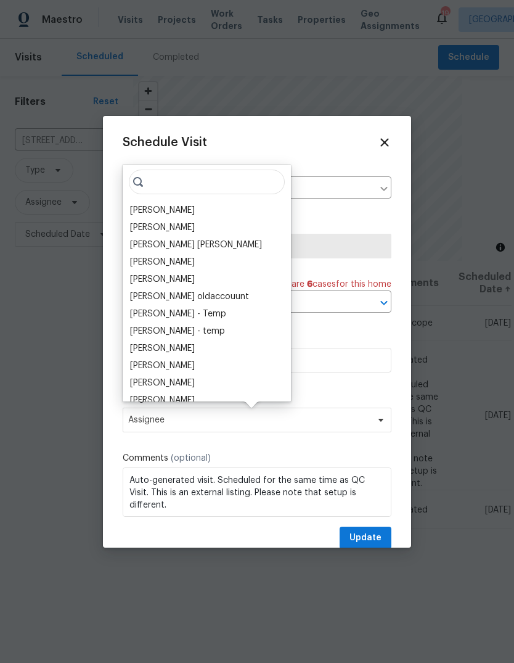
click at [182, 208] on div "[PERSON_NAME]" at bounding box center [162, 210] width 65 height 12
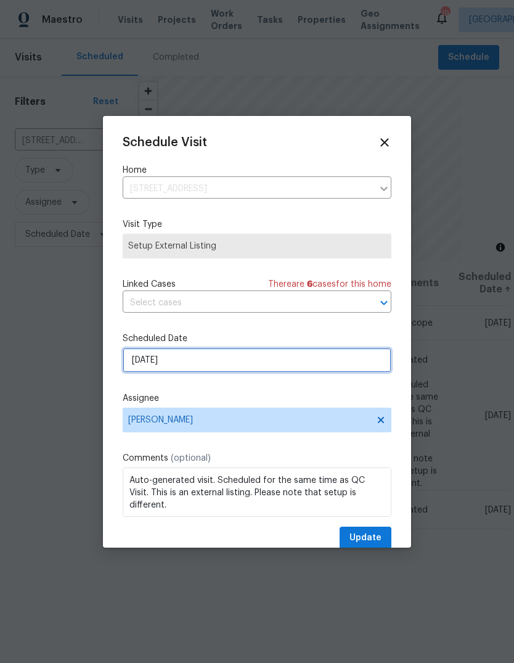
click at [343, 363] on input "[DATE]" at bounding box center [257, 360] width 269 height 25
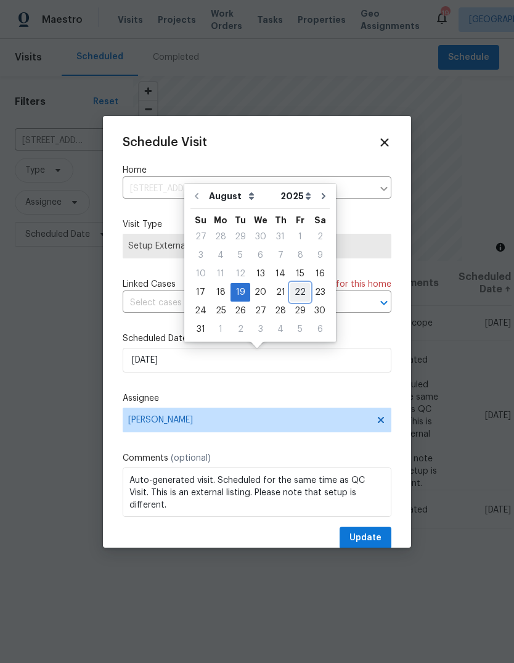
click at [293, 291] on div "22" at bounding box center [301, 292] width 20 height 17
type input "[DATE]"
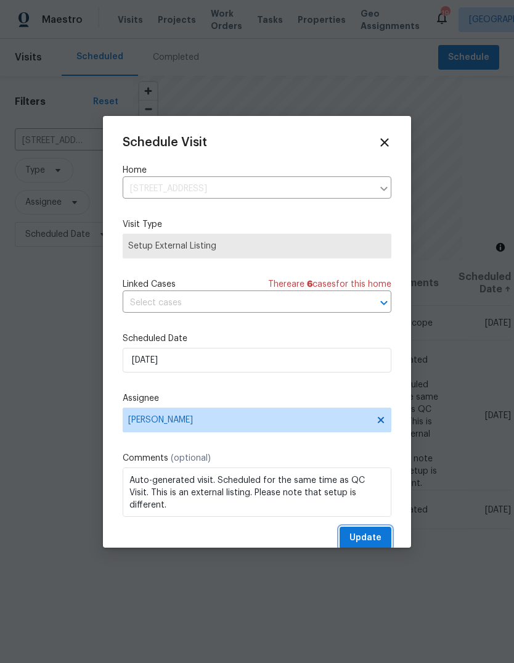
click at [372, 534] on span "Update" at bounding box center [366, 537] width 32 height 15
